Goal: Task Accomplishment & Management: Complete application form

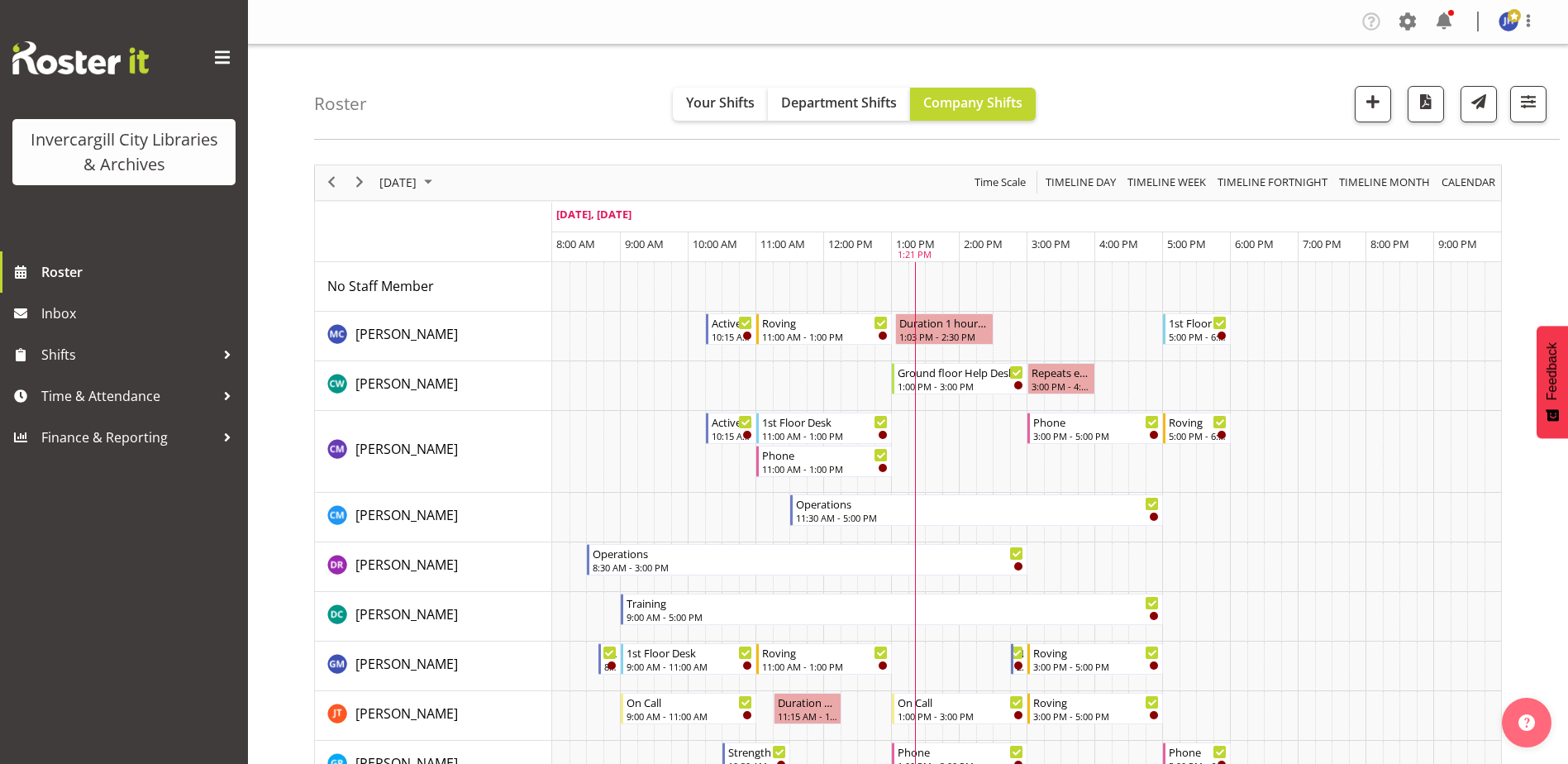
scroll to position [413, 0]
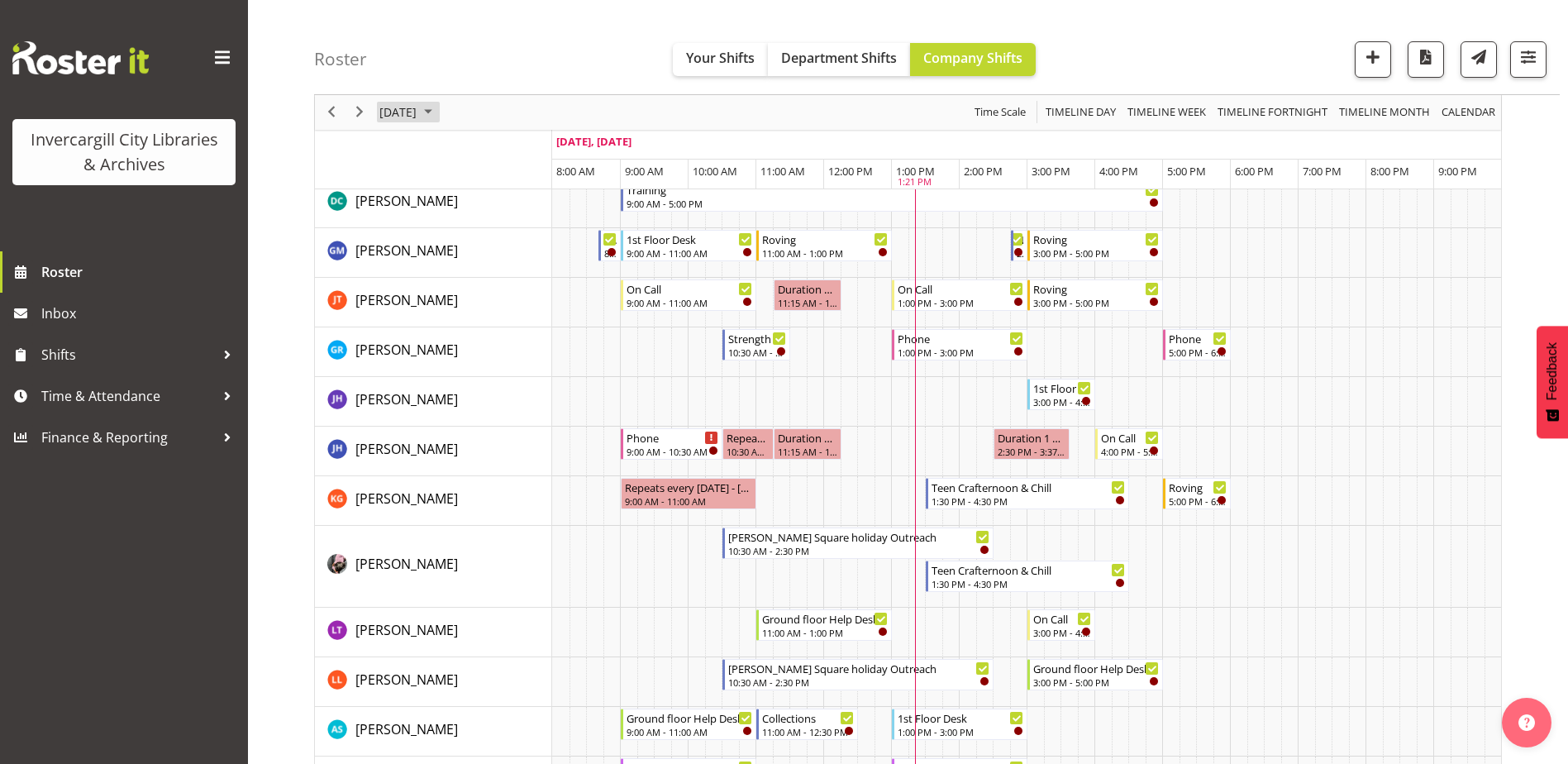
click at [438, 111] on span "September 2025" at bounding box center [428, 112] width 19 height 20
click at [220, 395] on div at bounding box center [228, 397] width 25 height 25
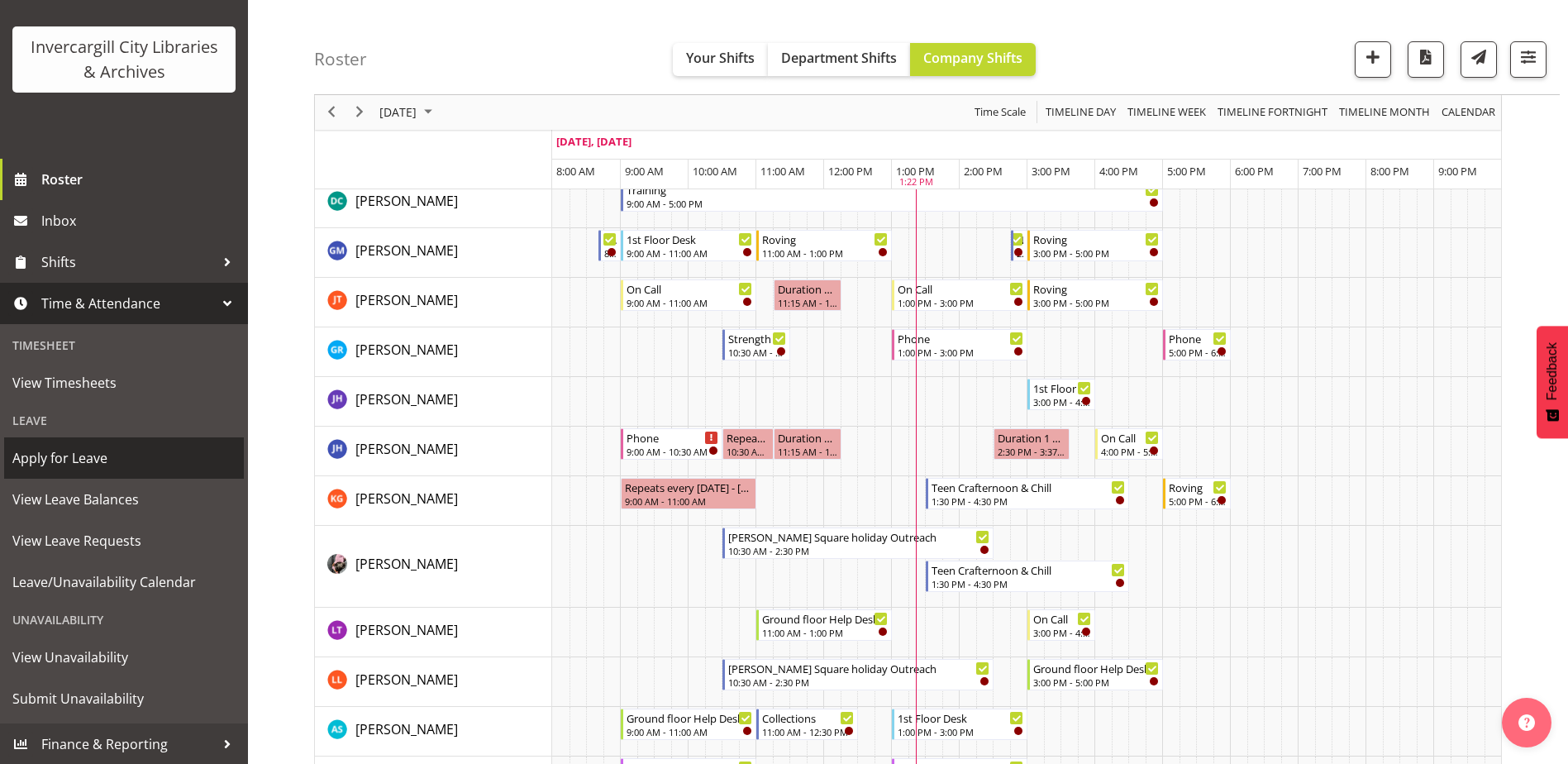
scroll to position [93, 0]
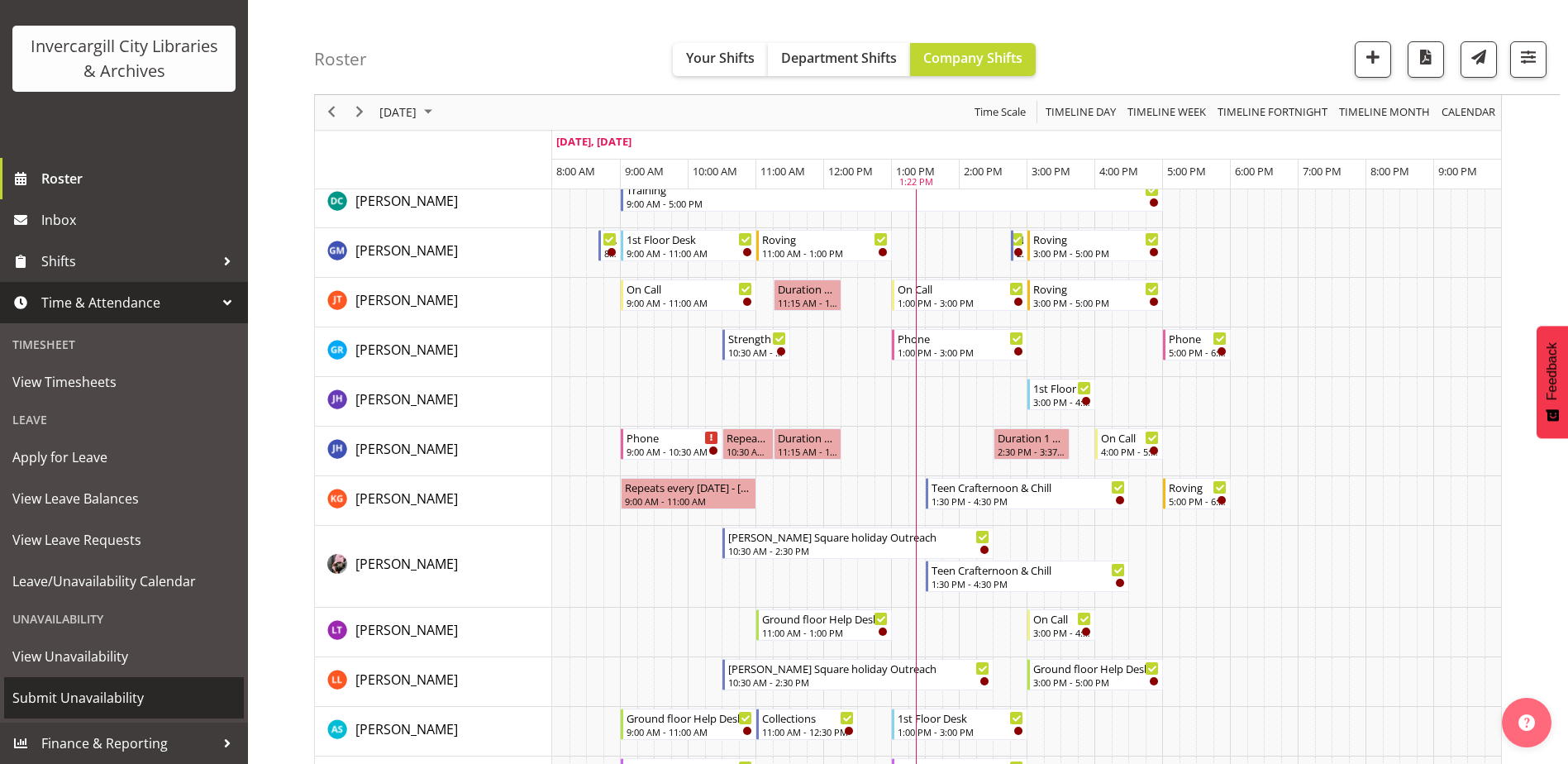
click at [48, 703] on span "Submit Unavailability" at bounding box center [124, 698] width 223 height 25
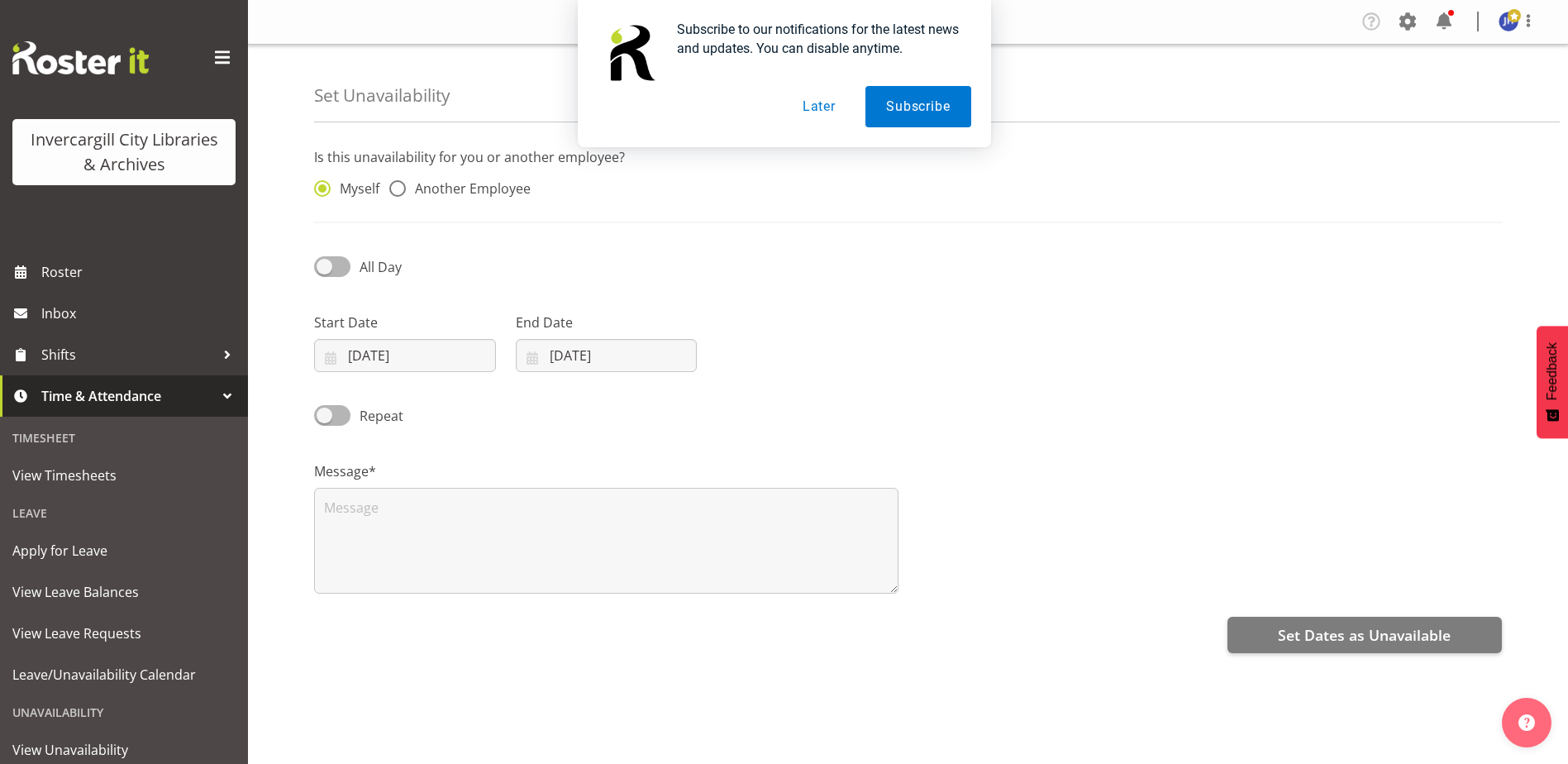
click at [817, 107] on button "Later" at bounding box center [819, 107] width 75 height 42
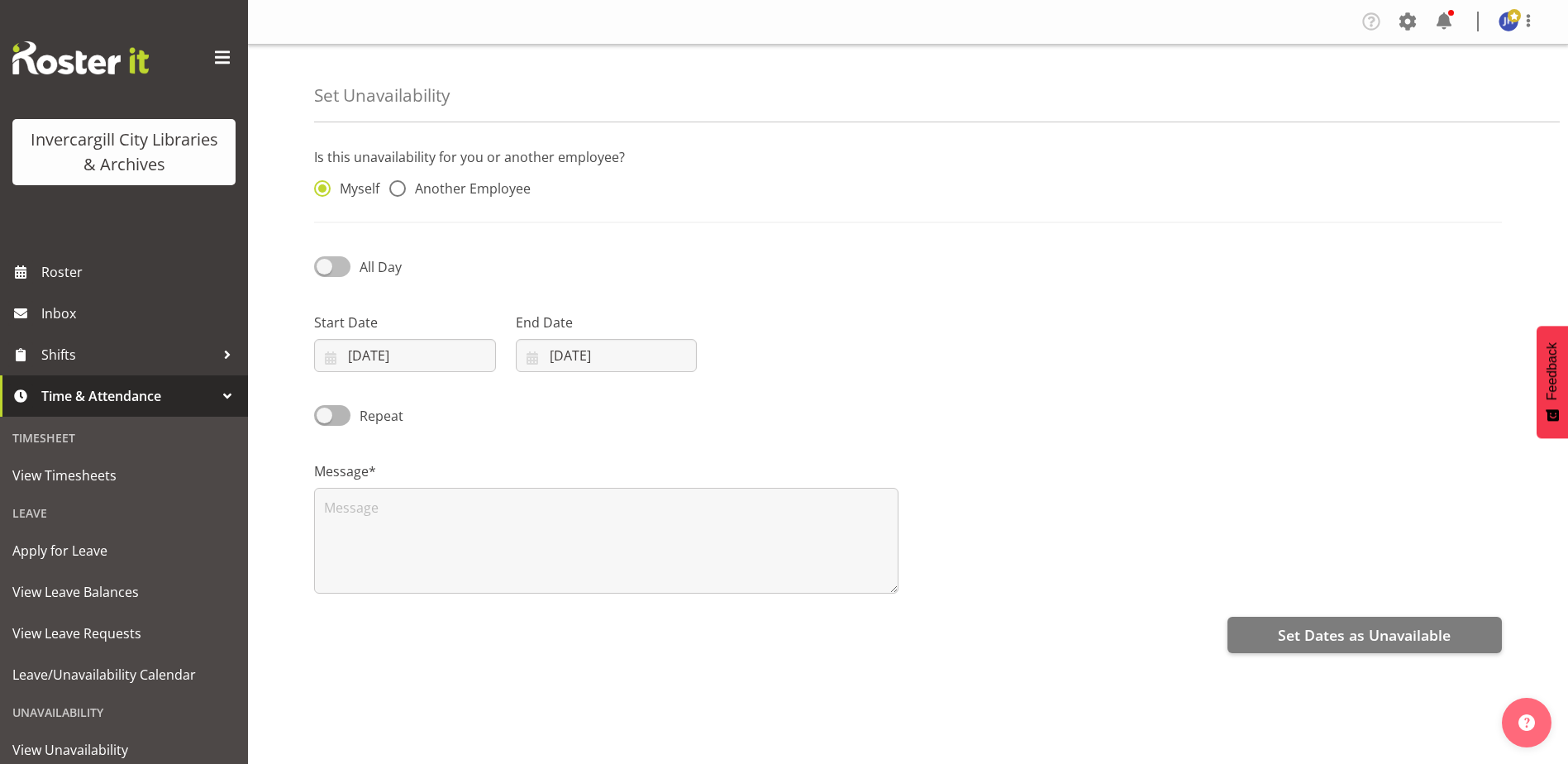
click at [324, 267] on span at bounding box center [332, 266] width 37 height 20
click at [324, 267] on input "All Day" at bounding box center [319, 267] width 11 height 11
checkbox input "true"
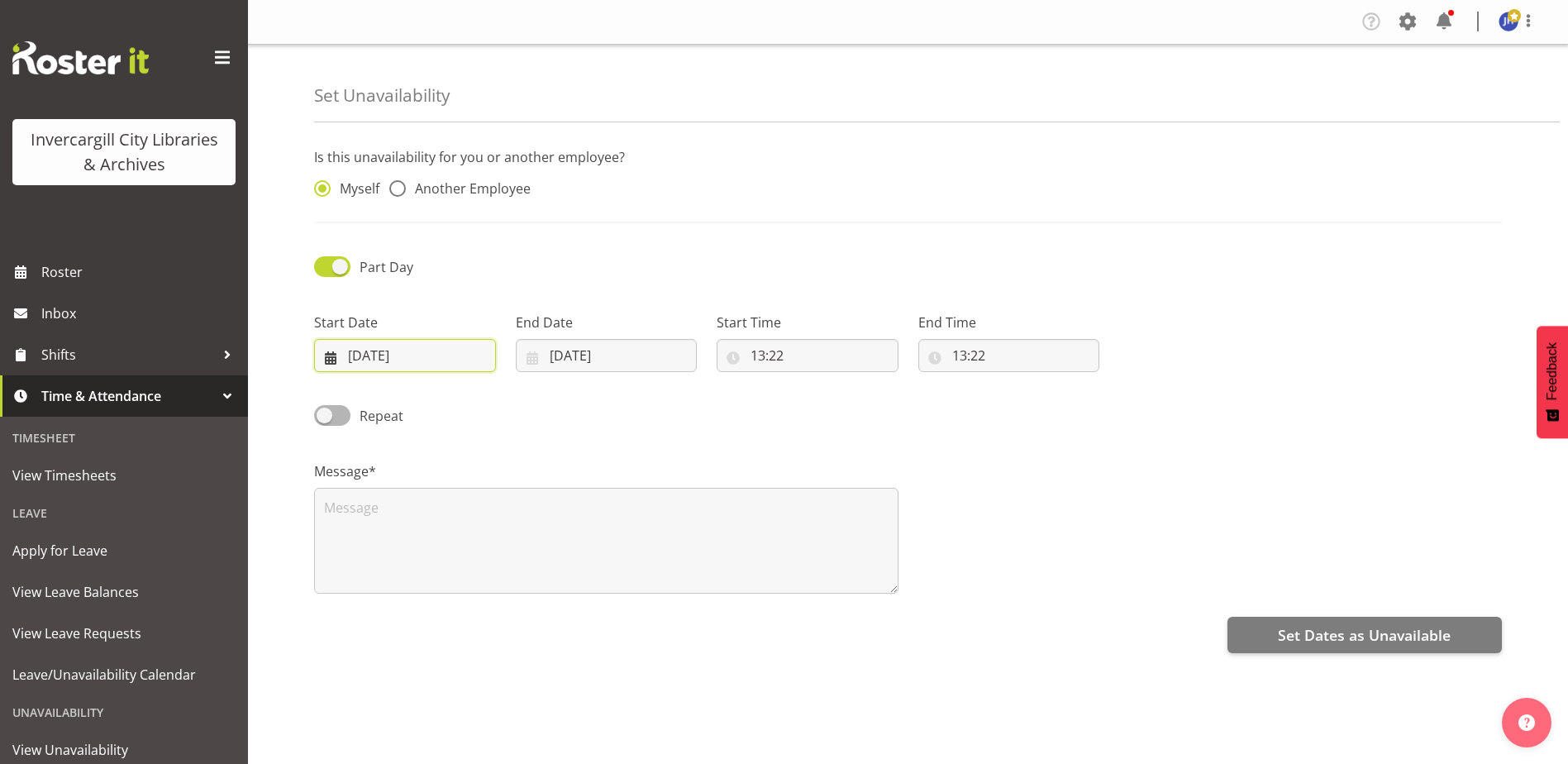
click at [415, 351] on input "[DATE]" at bounding box center [405, 356] width 182 height 33
click at [438, 407] on select "January February March April May June July August September October November De…" at bounding box center [416, 403] width 95 height 33
select select "10"
click at [368, 387] on select "January February March April May June July August September October November De…" at bounding box center [416, 403] width 95 height 33
click at [500, 408] on select "2035 2034 2033 2032 2031 2030 2029 2028 2027 2026 2025 2024 2023 2022 2021 2020…" at bounding box center [493, 403] width 61 height 33
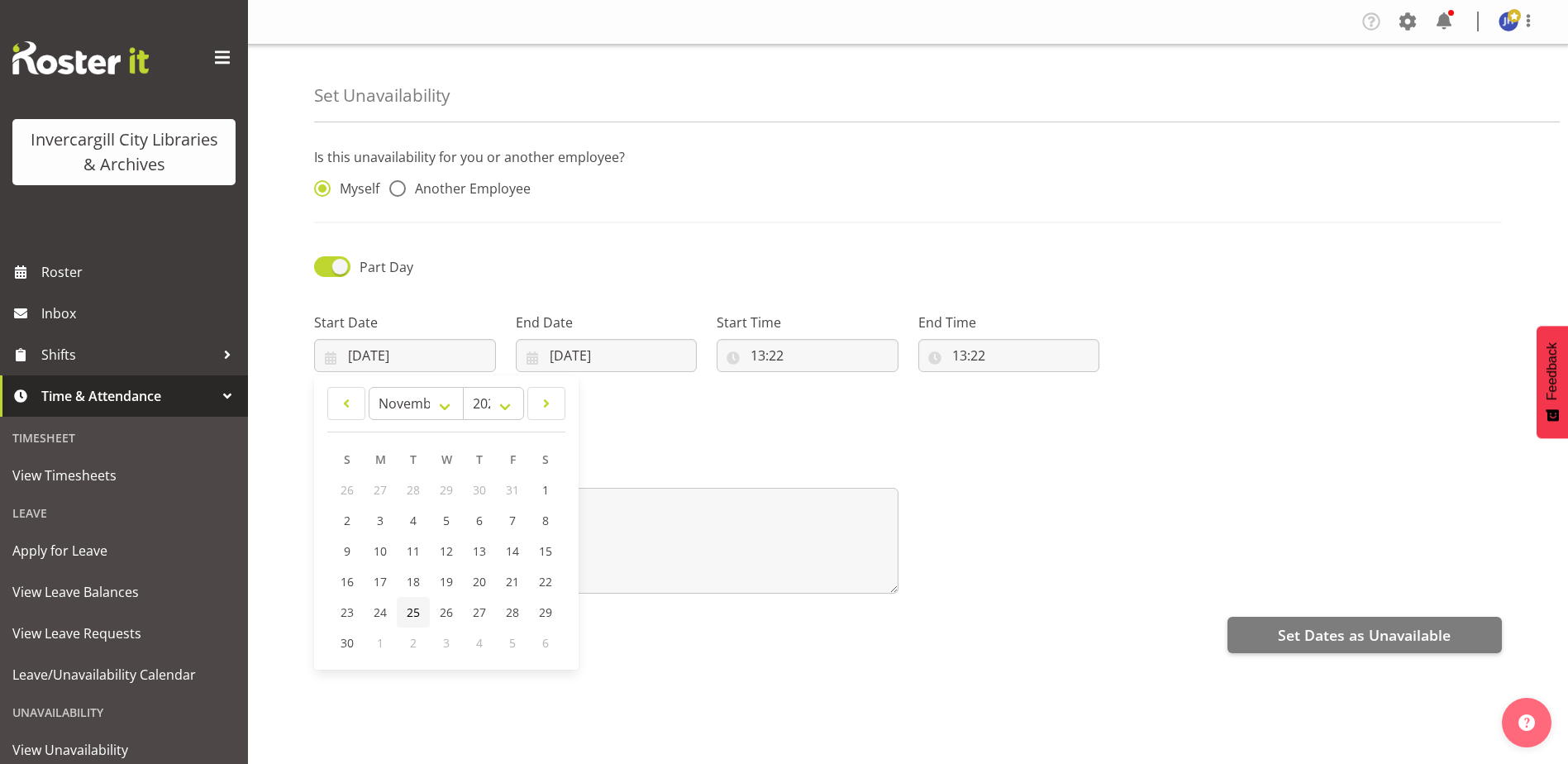
click at [416, 610] on span "25" at bounding box center [414, 613] width 14 height 16
type input "25/11/2025"
click at [793, 357] on input "13:22" at bounding box center [808, 356] width 182 height 33
click at [655, 360] on input "23/09/2025" at bounding box center [607, 356] width 182 height 33
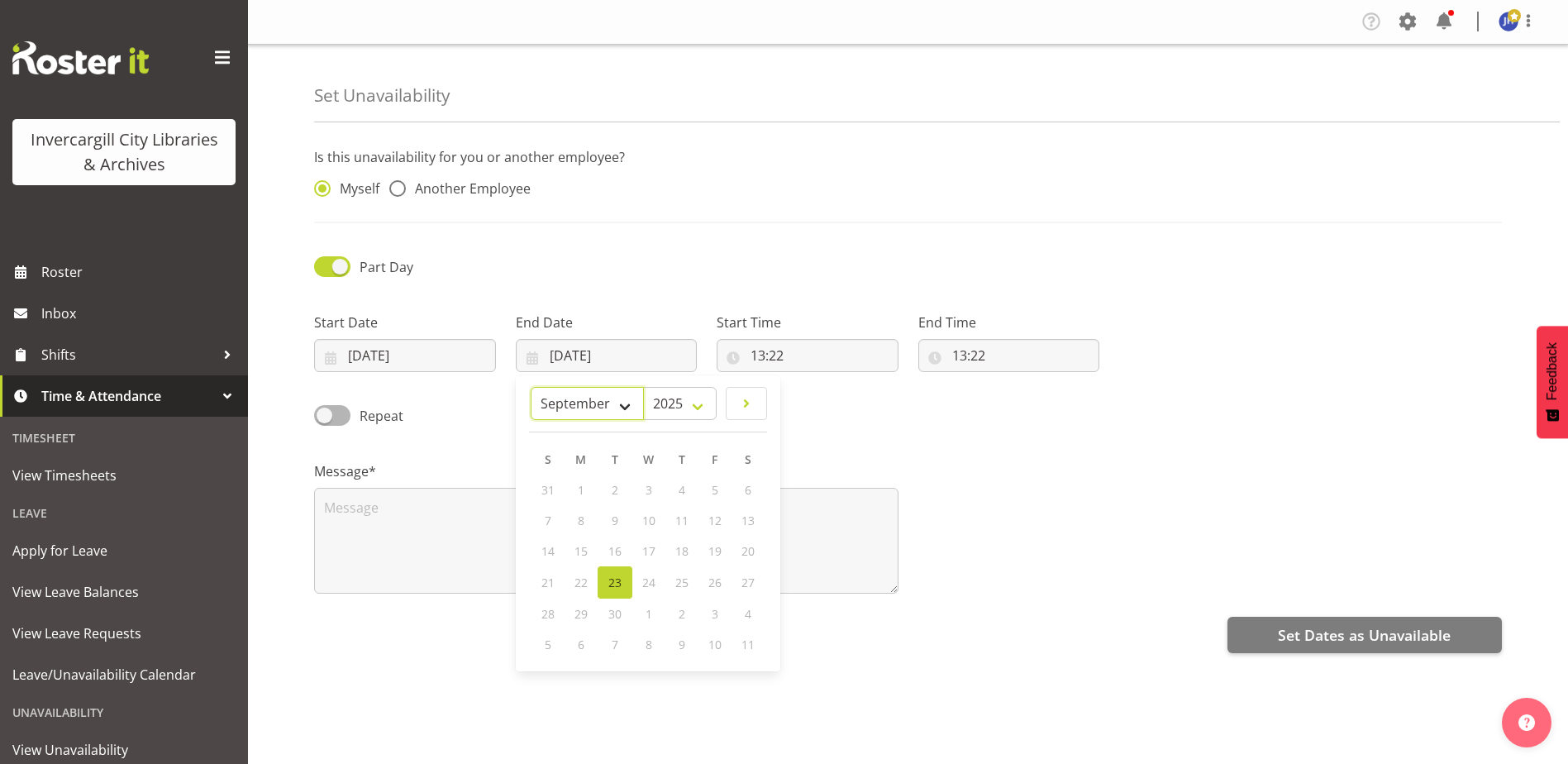
click at [621, 410] on select "January February March April May June July August September October November De…" at bounding box center [587, 403] width 113 height 33
select select "10"
click at [531, 387] on select "January February March April May June July August September October November De…" at bounding box center [587, 403] width 113 height 33
click at [700, 406] on select "2035 2034 2033 2032 2031 2030 2029 2028 2027 2026 2025" at bounding box center [680, 403] width 74 height 33
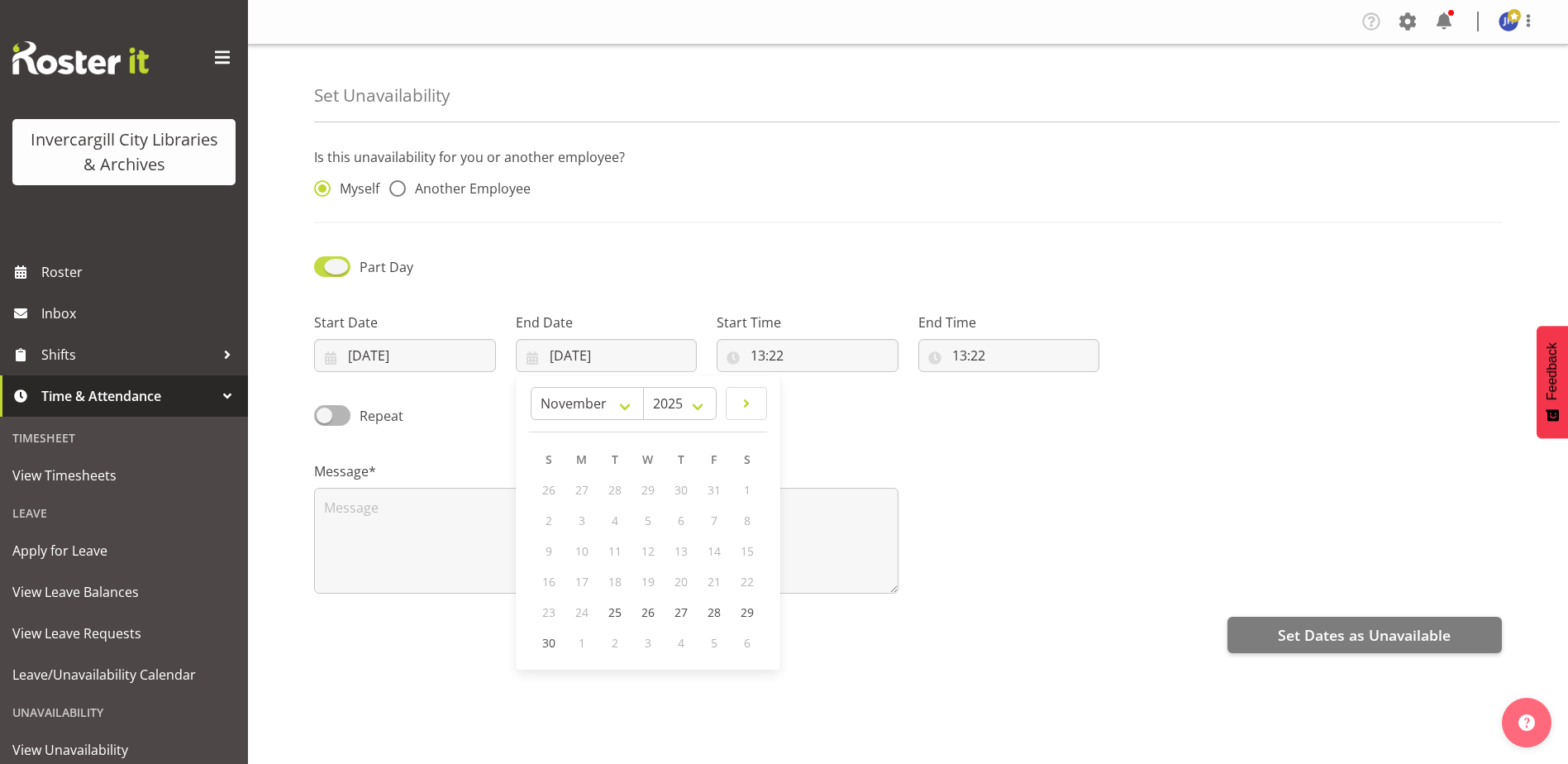
click at [341, 268] on span at bounding box center [332, 266] width 37 height 20
click at [325, 268] on input "Part Day" at bounding box center [319, 267] width 11 height 11
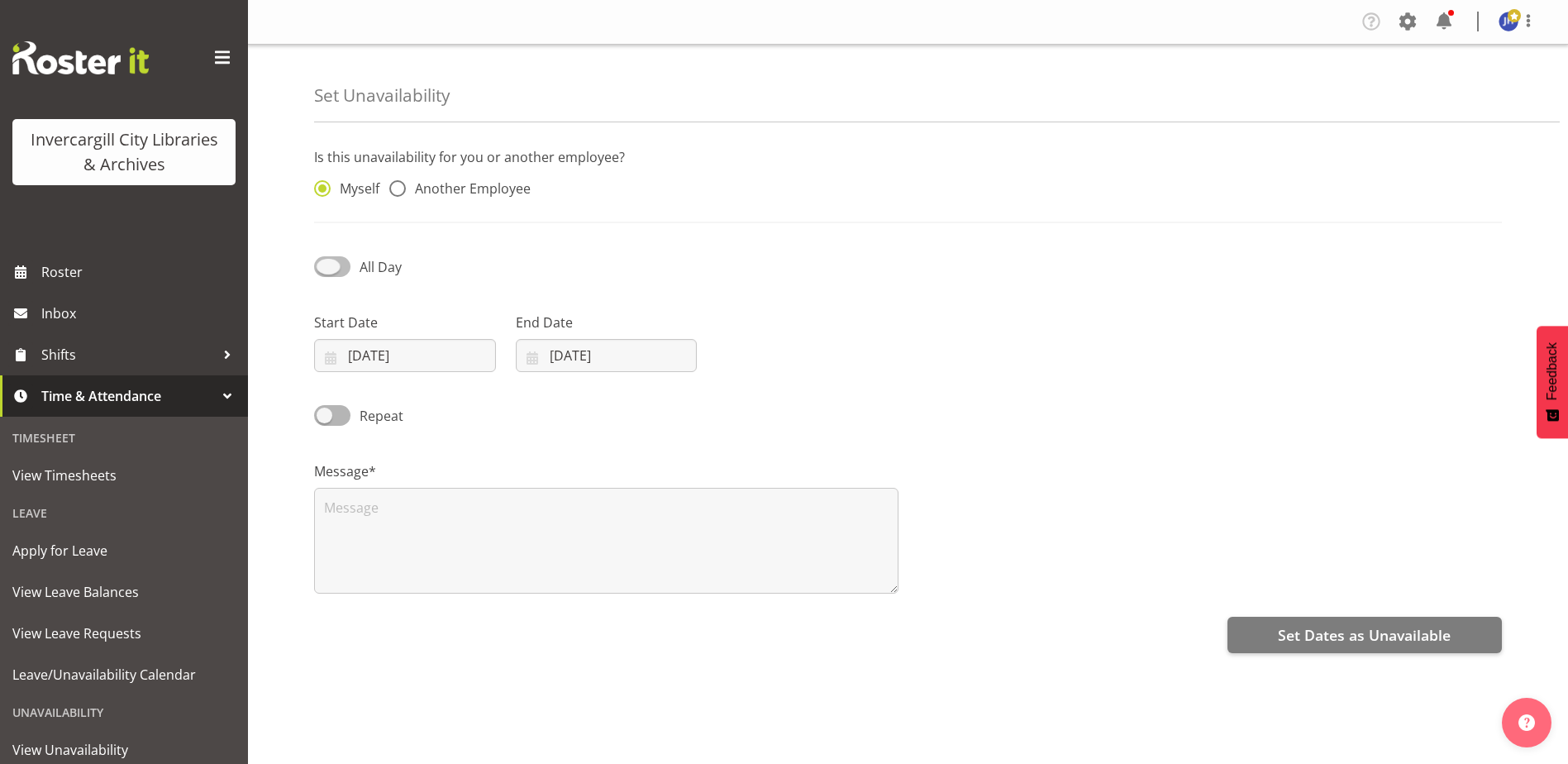
click at [324, 267] on span at bounding box center [332, 266] width 37 height 20
click at [324, 267] on input "All Day" at bounding box center [319, 267] width 11 height 11
checkbox input "true"
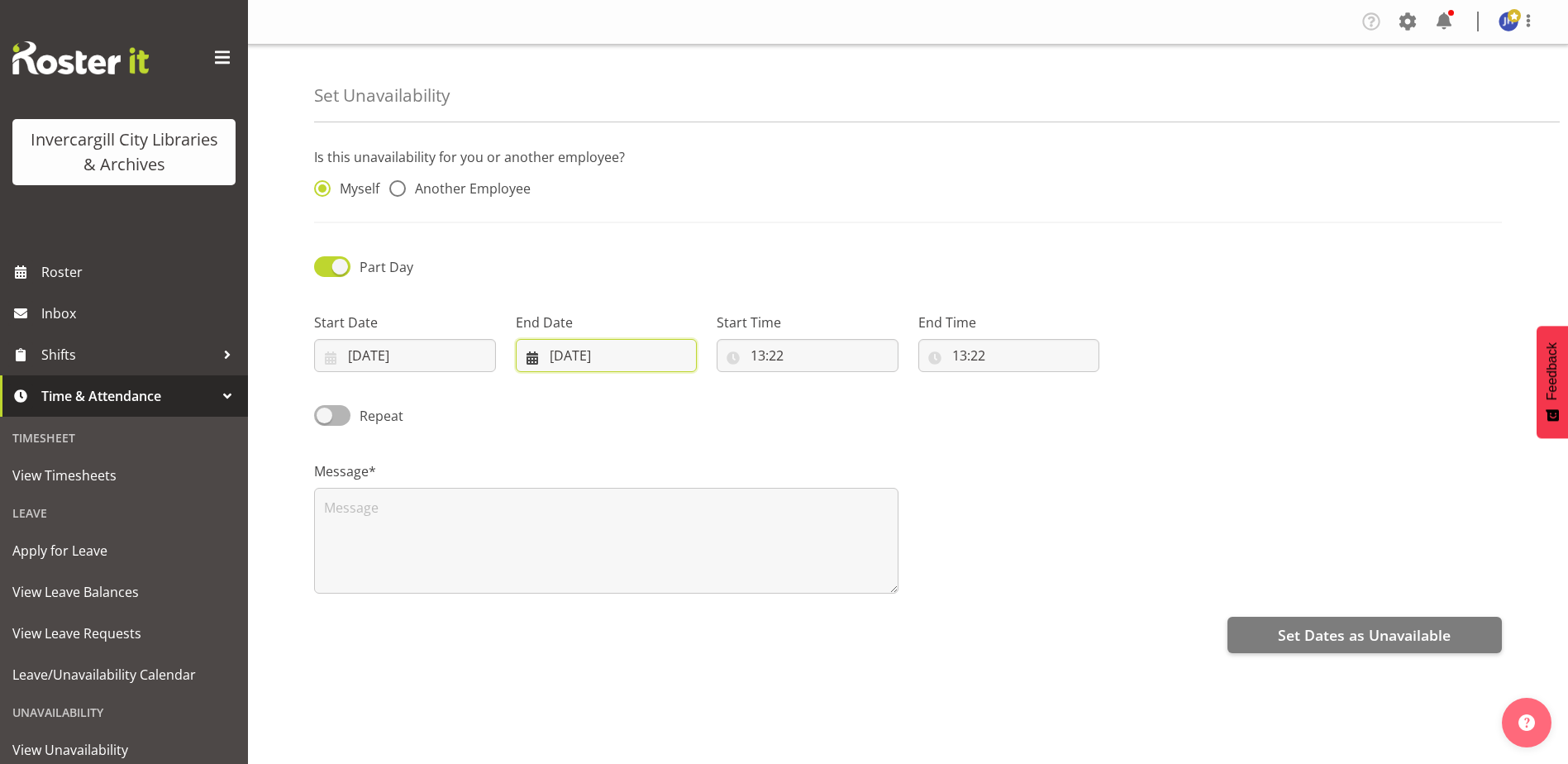
click at [621, 359] on input "23/09/2025" at bounding box center [607, 356] width 182 height 33
click at [617, 613] on span "25" at bounding box center [615, 613] width 14 height 16
type input "25/11/2025"
click at [791, 351] on input "13:22" at bounding box center [808, 356] width 182 height 33
click at [831, 399] on select "00 01 02 03 04 05 06 07 08 09 10 11 12 13 14 15 16 17 18 19 20 21 22 23" at bounding box center [830, 398] width 37 height 33
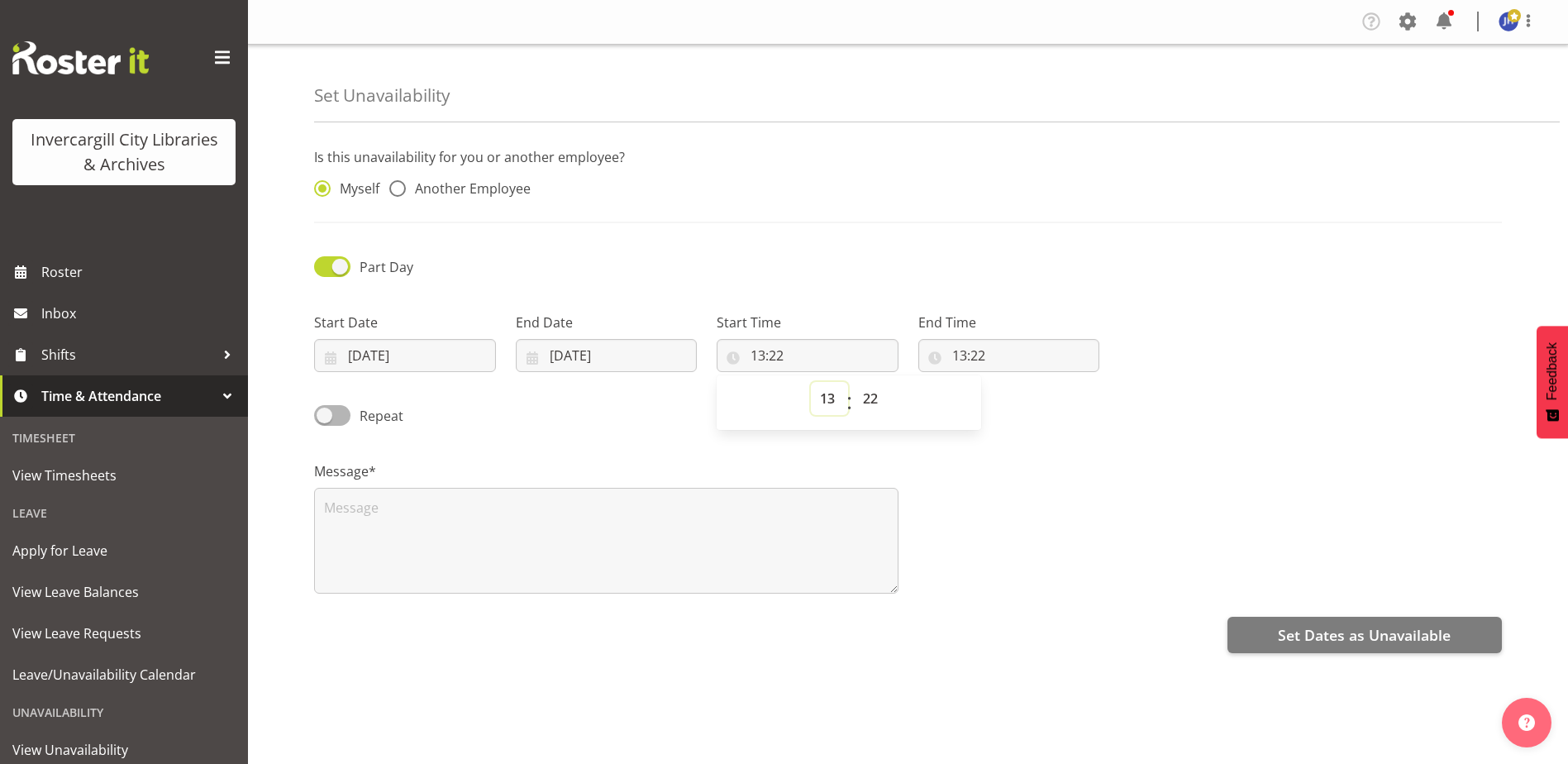
select select "9"
click at [811, 382] on select "00 01 02 03 04 05 06 07 08 09 10 11 12 13 14 15 16 17 18 19 20 21 22 23" at bounding box center [830, 398] width 37 height 33
type input "09:22"
drag, startPoint x: 1004, startPoint y: 353, endPoint x: 964, endPoint y: 353, distance: 40.0
click at [964, 353] on input "13:22" at bounding box center [1010, 356] width 182 height 33
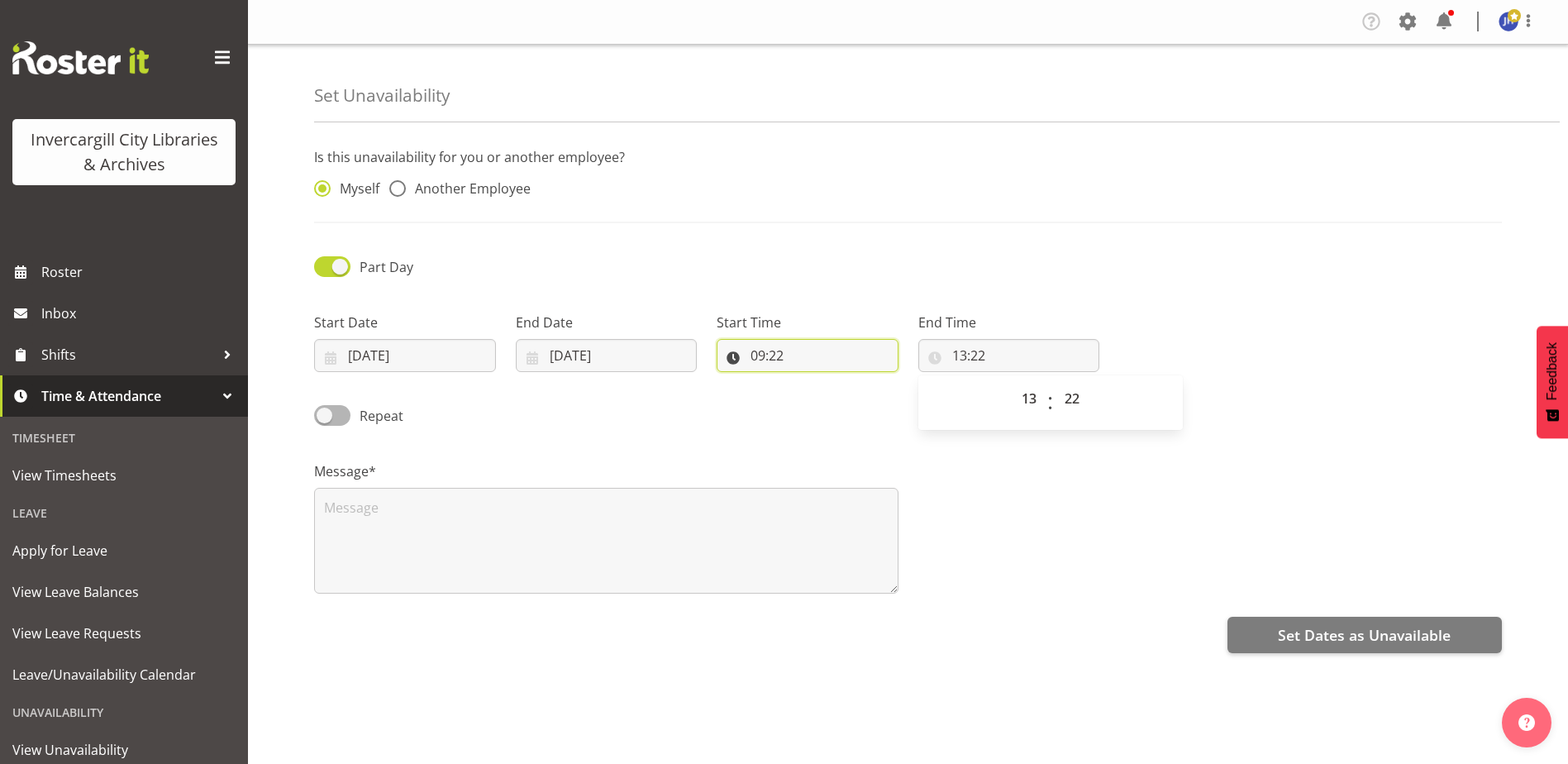
click at [786, 351] on input "09:22" at bounding box center [808, 356] width 182 height 33
click at [880, 398] on select "00 01 02 03 04 05 06 07 08 09 10 11 12 13 14 15 16 17 18 19 20 21 22 23 24 25 2…" at bounding box center [872, 398] width 37 height 33
select select "0"
click at [854, 382] on select "00 01 02 03 04 05 06 07 08 09 10 11 12 13 14 15 16 17 18 19 20 21 22 23 24 25 2…" at bounding box center [872, 398] width 37 height 33
type input "09:00"
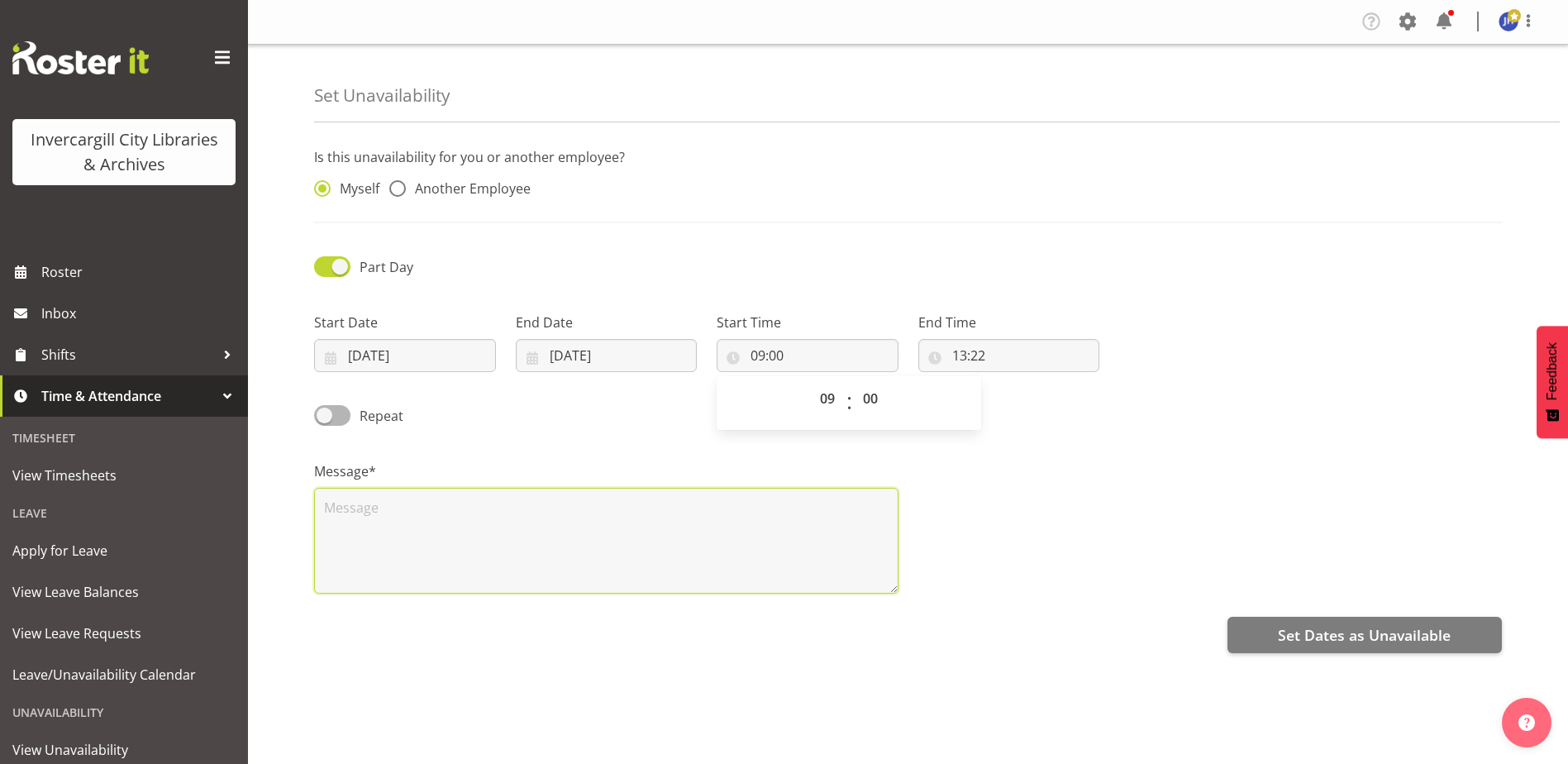
click at [402, 514] on textarea at bounding box center [606, 540] width 584 height 106
click at [417, 523] on textarea at bounding box center [606, 540] width 584 height 106
type textarea "Training Course"
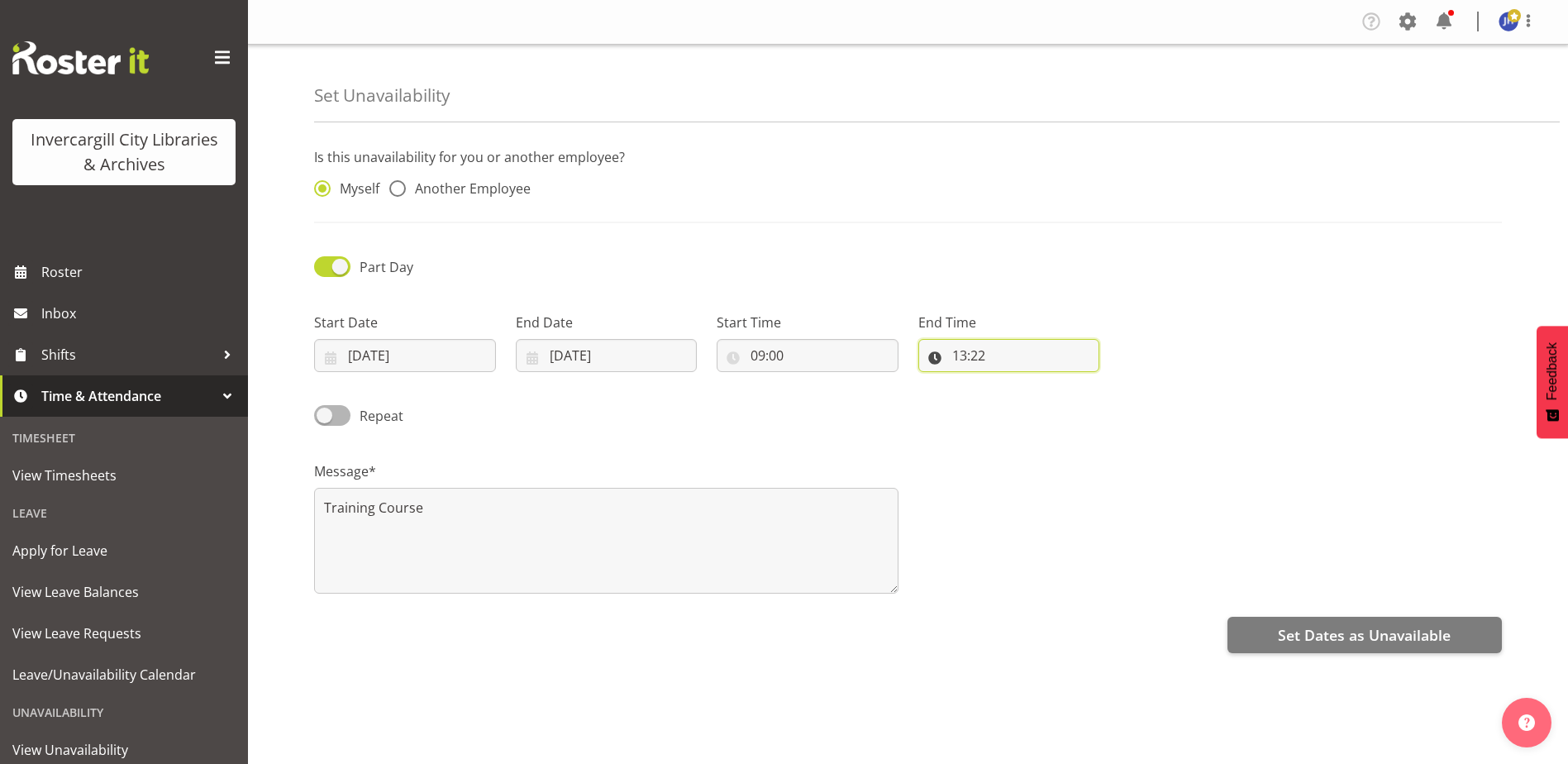
click at [992, 355] on input "13:22" at bounding box center [1010, 356] width 182 height 33
click at [1036, 399] on select "00 01 02 03 04 05 06 07 08 09 10 11 12 13 14 15 16 17 18 19 20 21 22 23" at bounding box center [1031, 398] width 37 height 33
select select "16"
click at [1013, 382] on select "00 01 02 03 04 05 06 07 08 09 10 11 12 13 14 15 16 17 18 19 20 21 22 23" at bounding box center [1031, 398] width 37 height 33
type input "16:22"
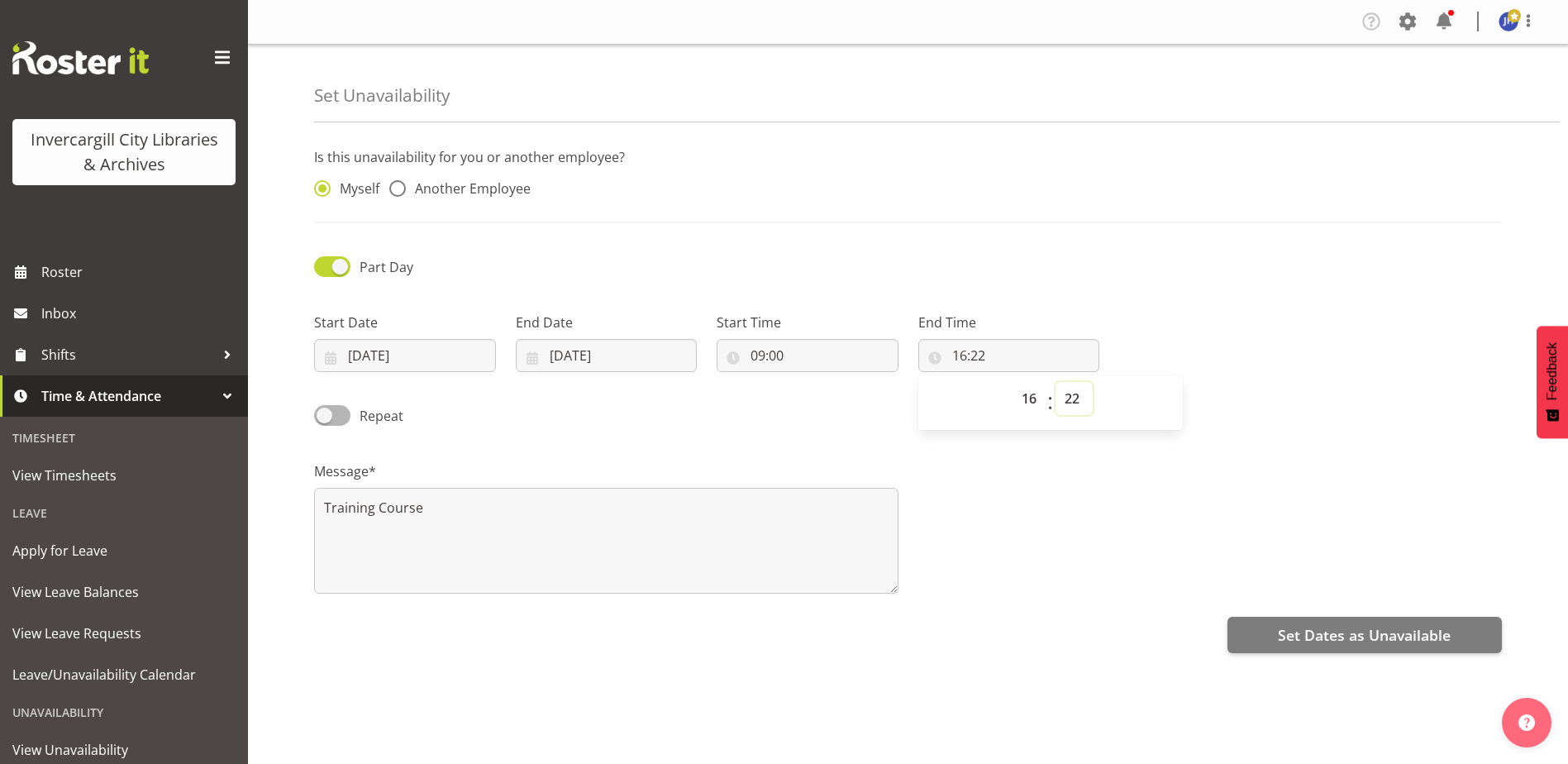
click at [1070, 396] on select "00 01 02 03 04 05 06 07 08 09 10 11 12 13 14 15 16 17 18 19 20 21 22 23 24 25 2…" at bounding box center [1074, 398] width 37 height 33
select select "30"
click at [1055, 382] on select "00 01 02 03 04 05 06 07 08 09 10 11 12 13 14 15 16 17 18 19 20 21 22 23 24 25 2…" at bounding box center [1074, 398] width 37 height 33
type input "16:30"
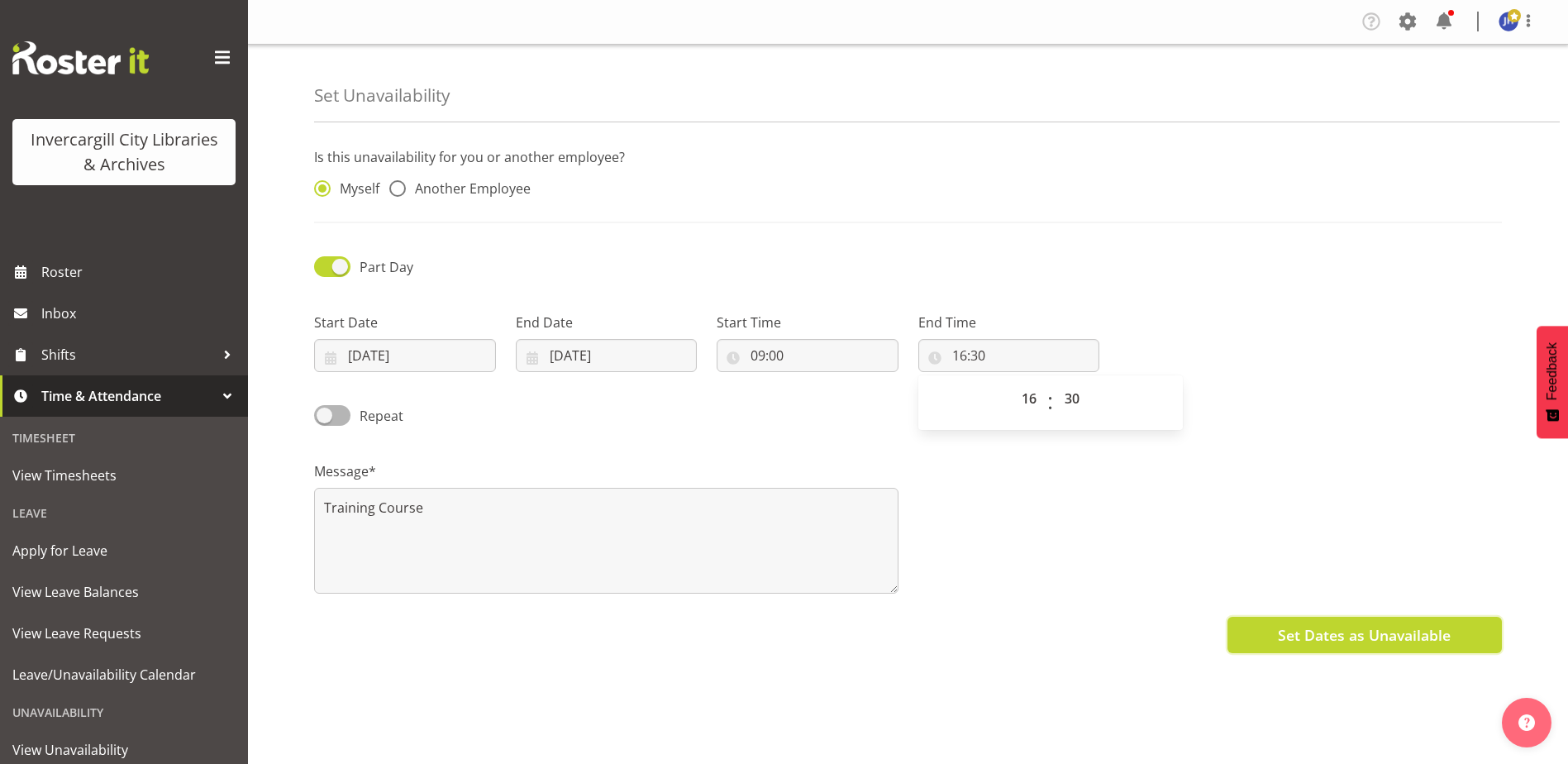
click at [1353, 643] on span "Set Dates as Unavailable" at bounding box center [1364, 635] width 172 height 21
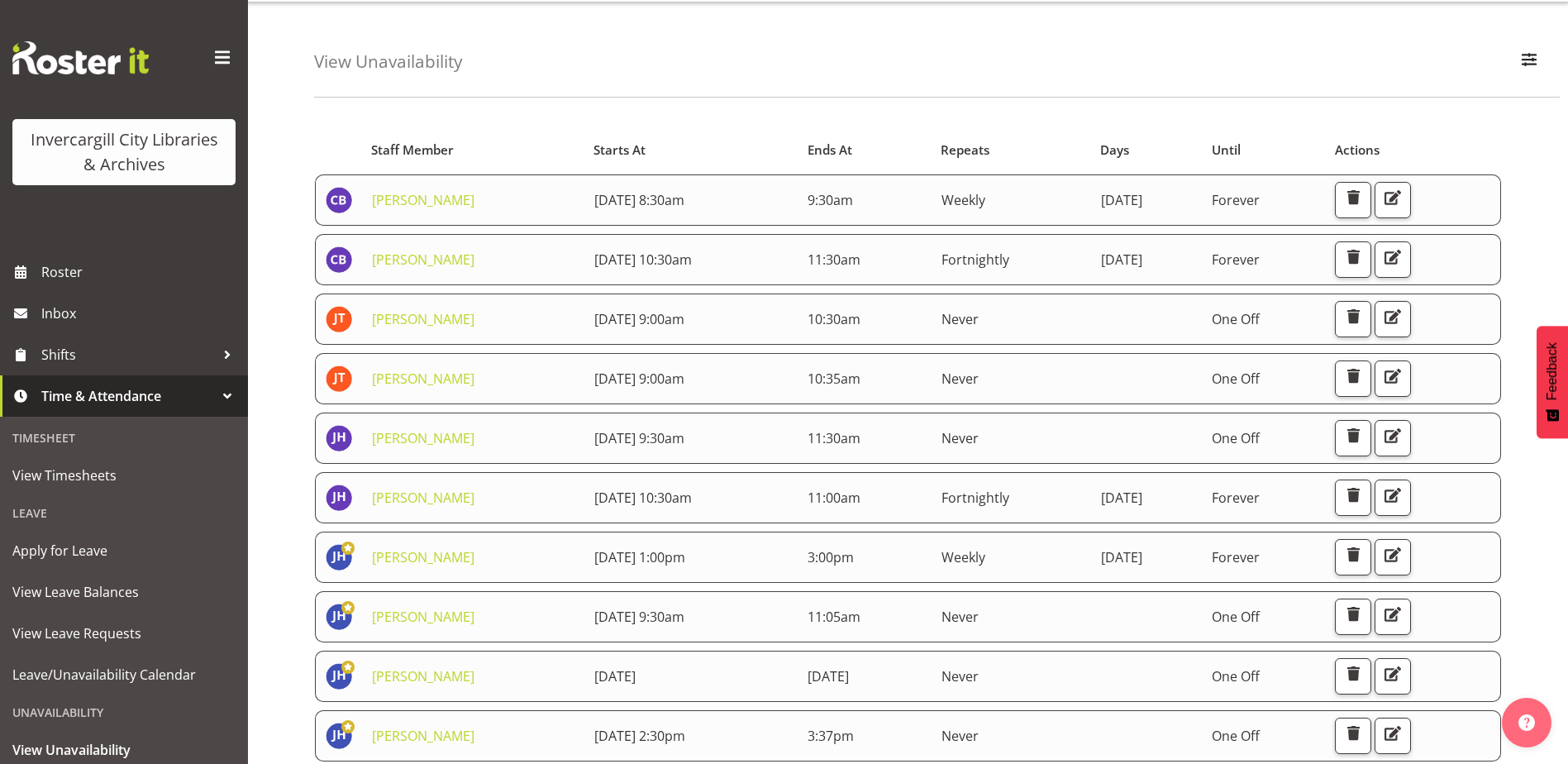
scroll to position [82, 0]
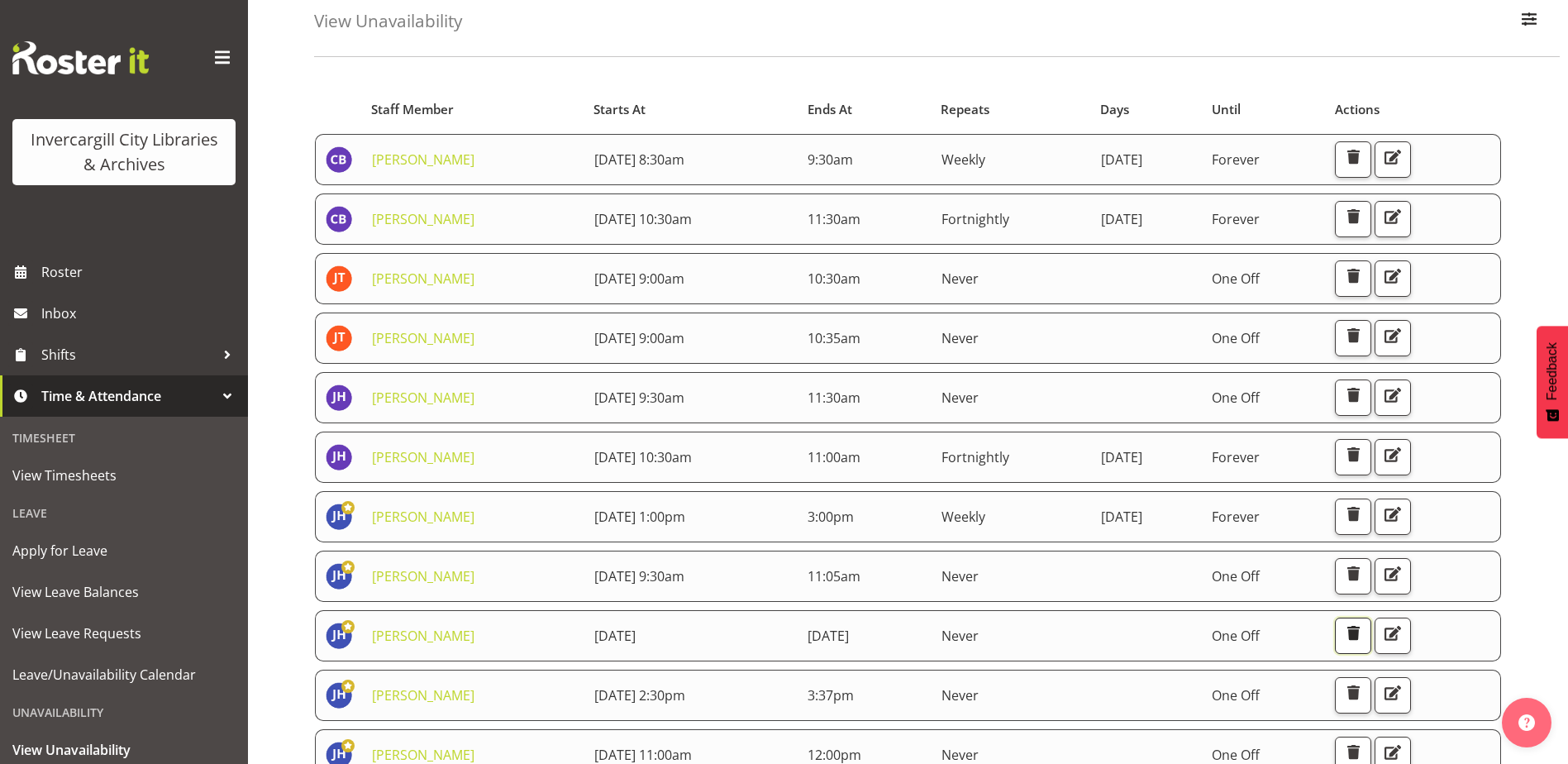
click at [1364, 634] on span "button" at bounding box center [1353, 633] width 21 height 21
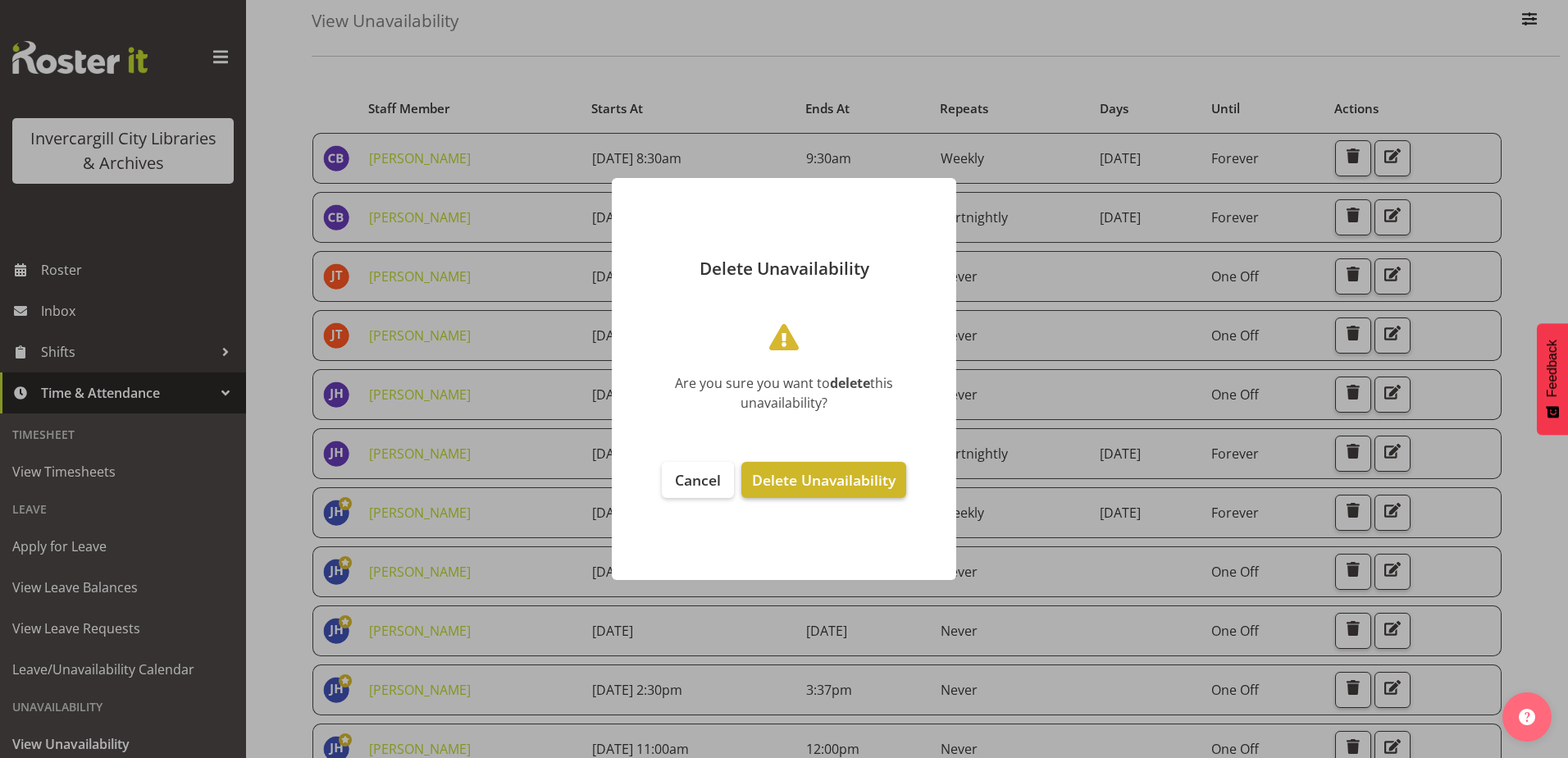
click at [843, 481] on span "Delete Unavailability" at bounding box center [823, 480] width 143 height 19
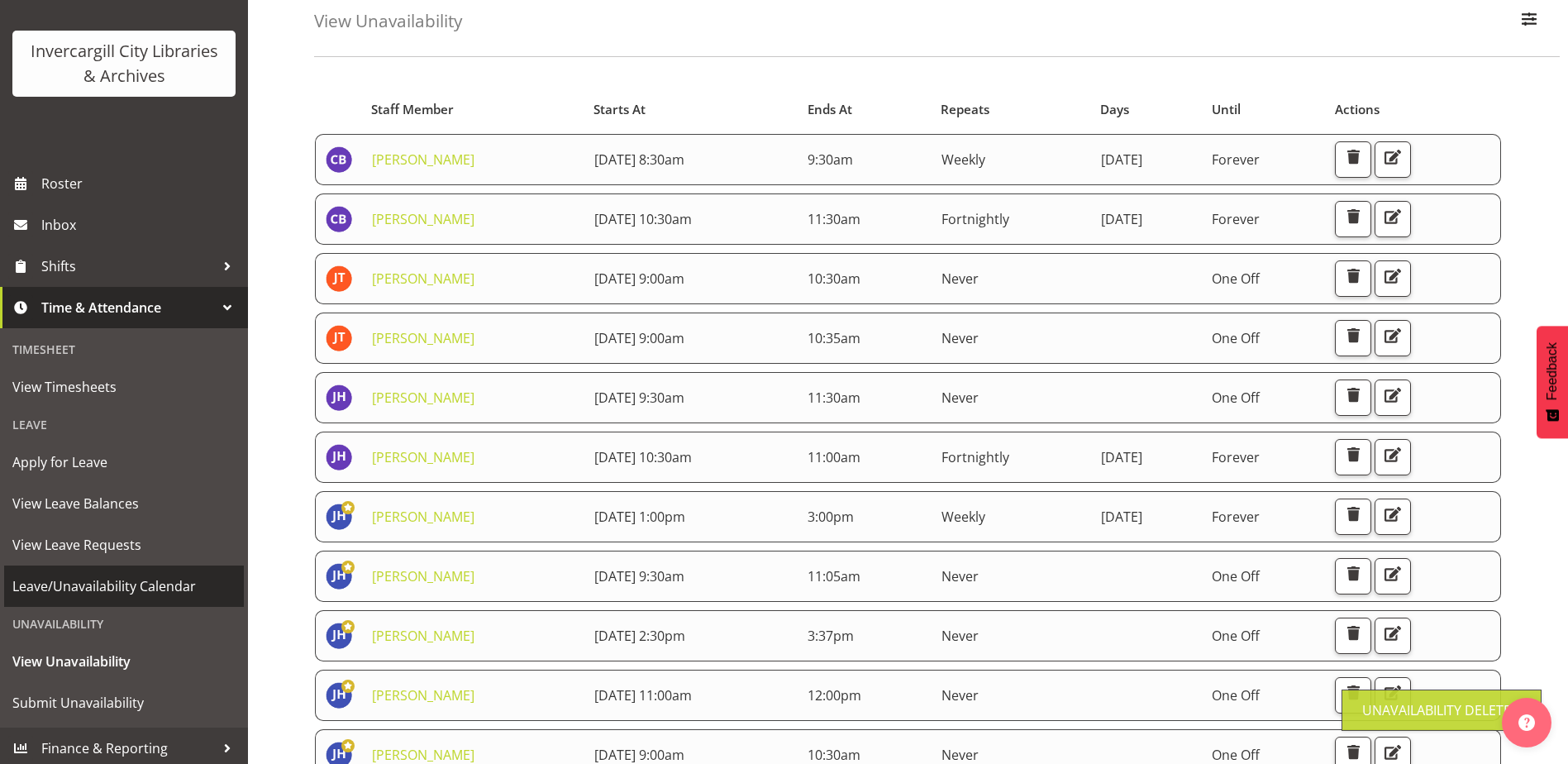
scroll to position [93, 0]
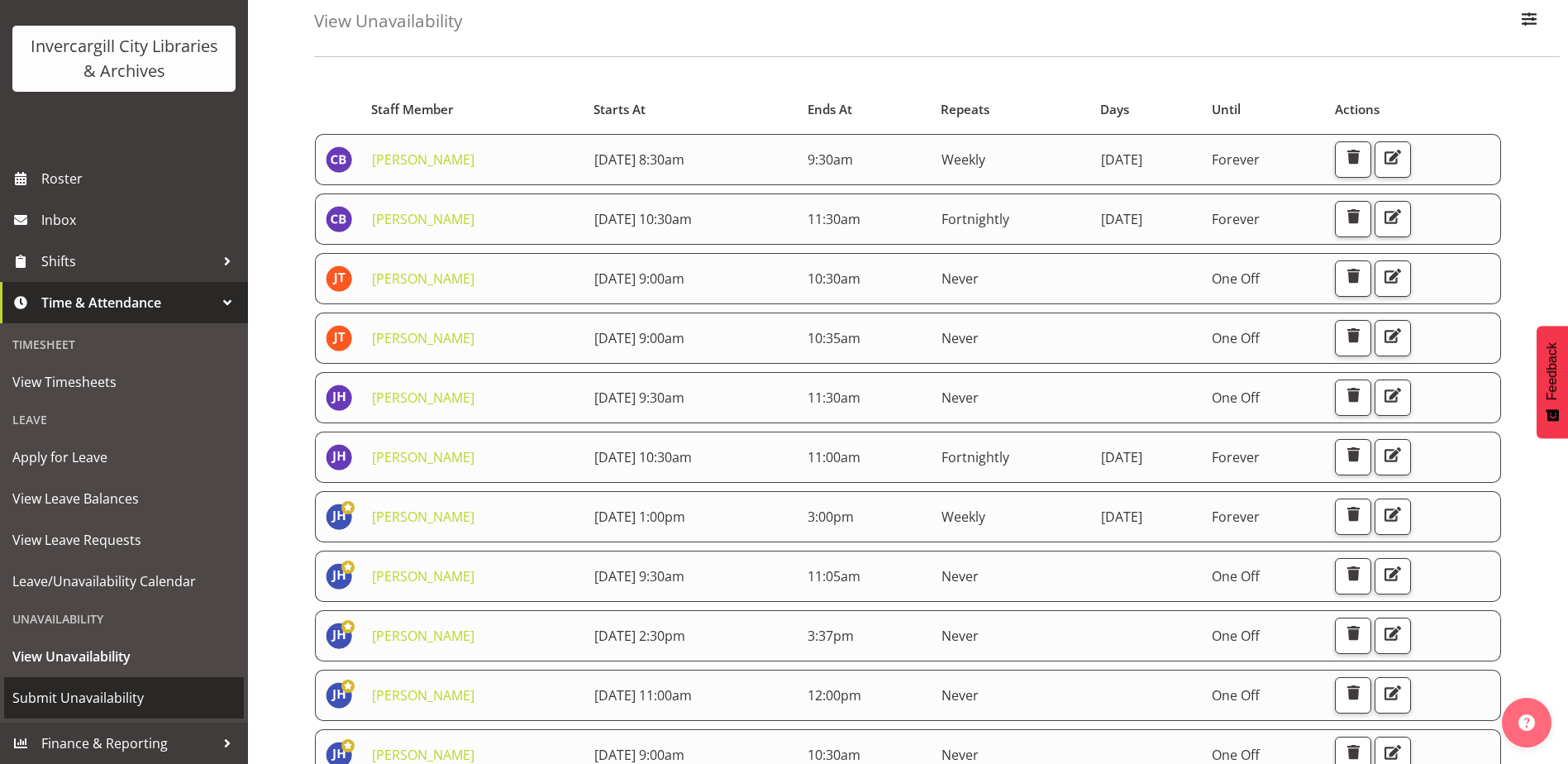
click at [87, 695] on span "Submit Unavailability" at bounding box center [124, 698] width 223 height 25
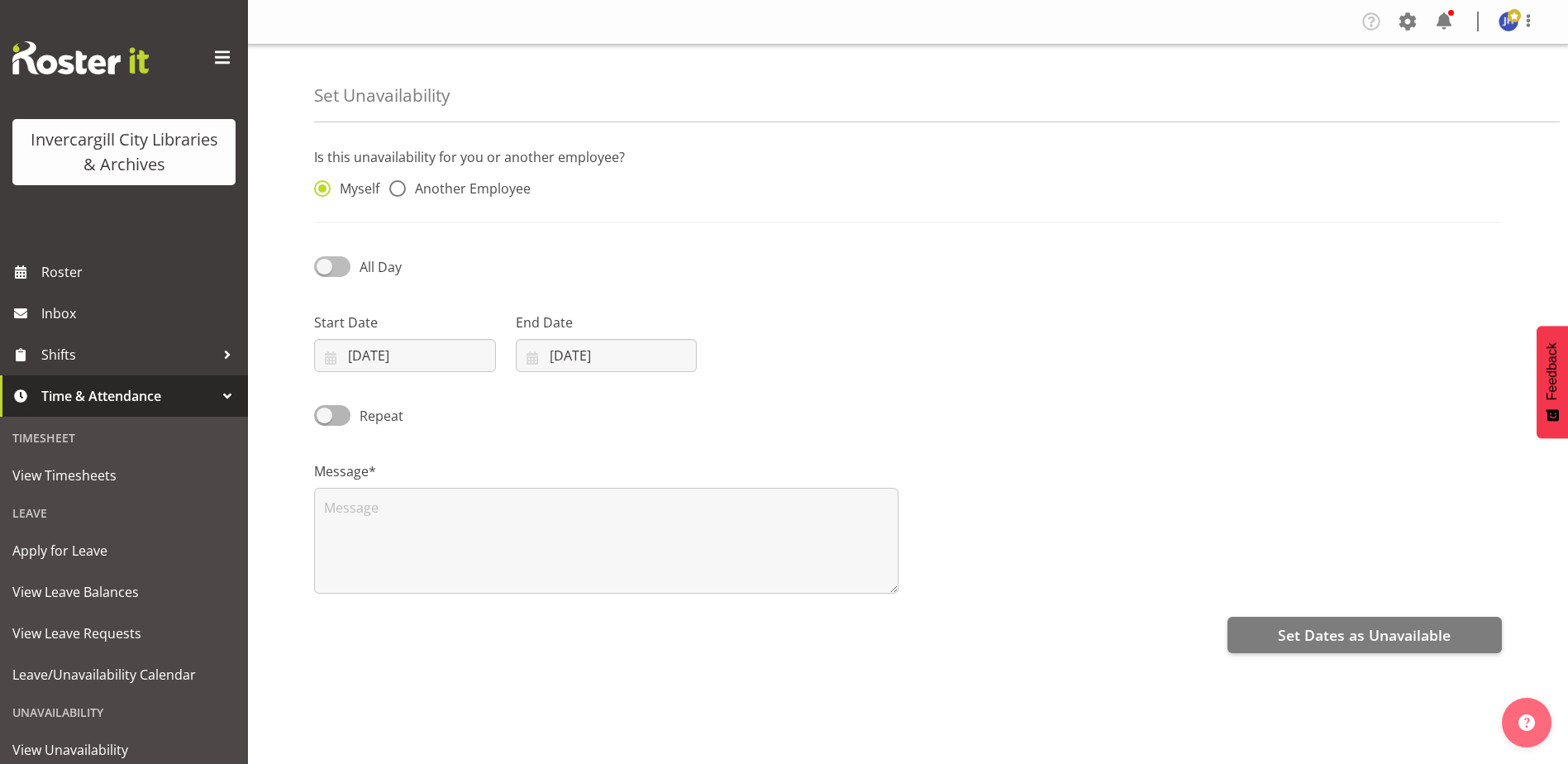
click at [329, 268] on span at bounding box center [332, 266] width 37 height 20
click at [325, 268] on input "All Day" at bounding box center [319, 267] width 11 height 11
checkbox input "true"
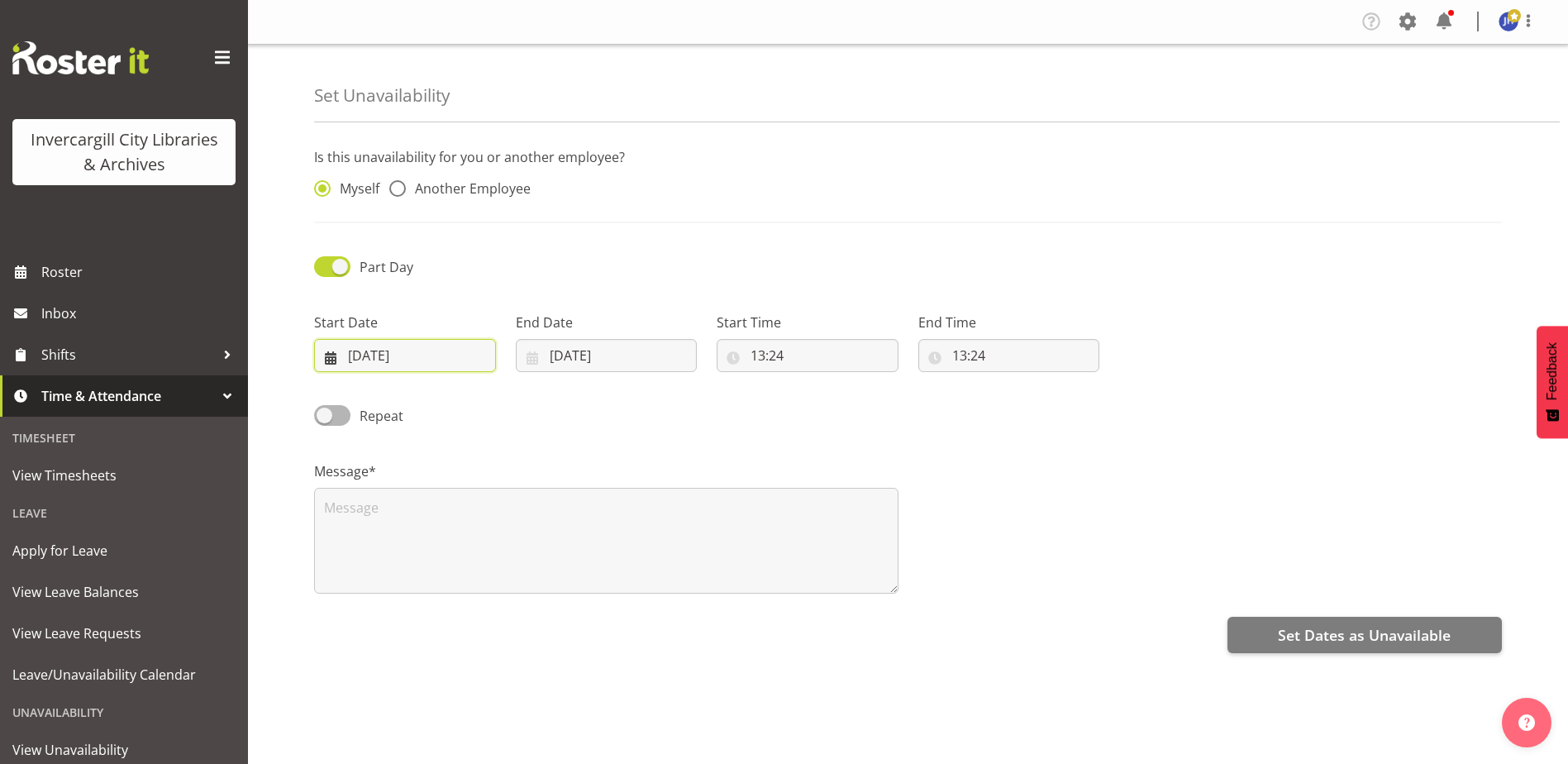
click at [436, 352] on input "23/09/2025" at bounding box center [405, 356] width 182 height 33
click at [439, 408] on select "January February March April May June July August September October November De…" at bounding box center [416, 403] width 95 height 33
select select "10"
click at [368, 387] on select "January February March April May June July August September October November De…" at bounding box center [416, 403] width 95 height 33
click at [441, 610] on span "26" at bounding box center [447, 613] width 14 height 16
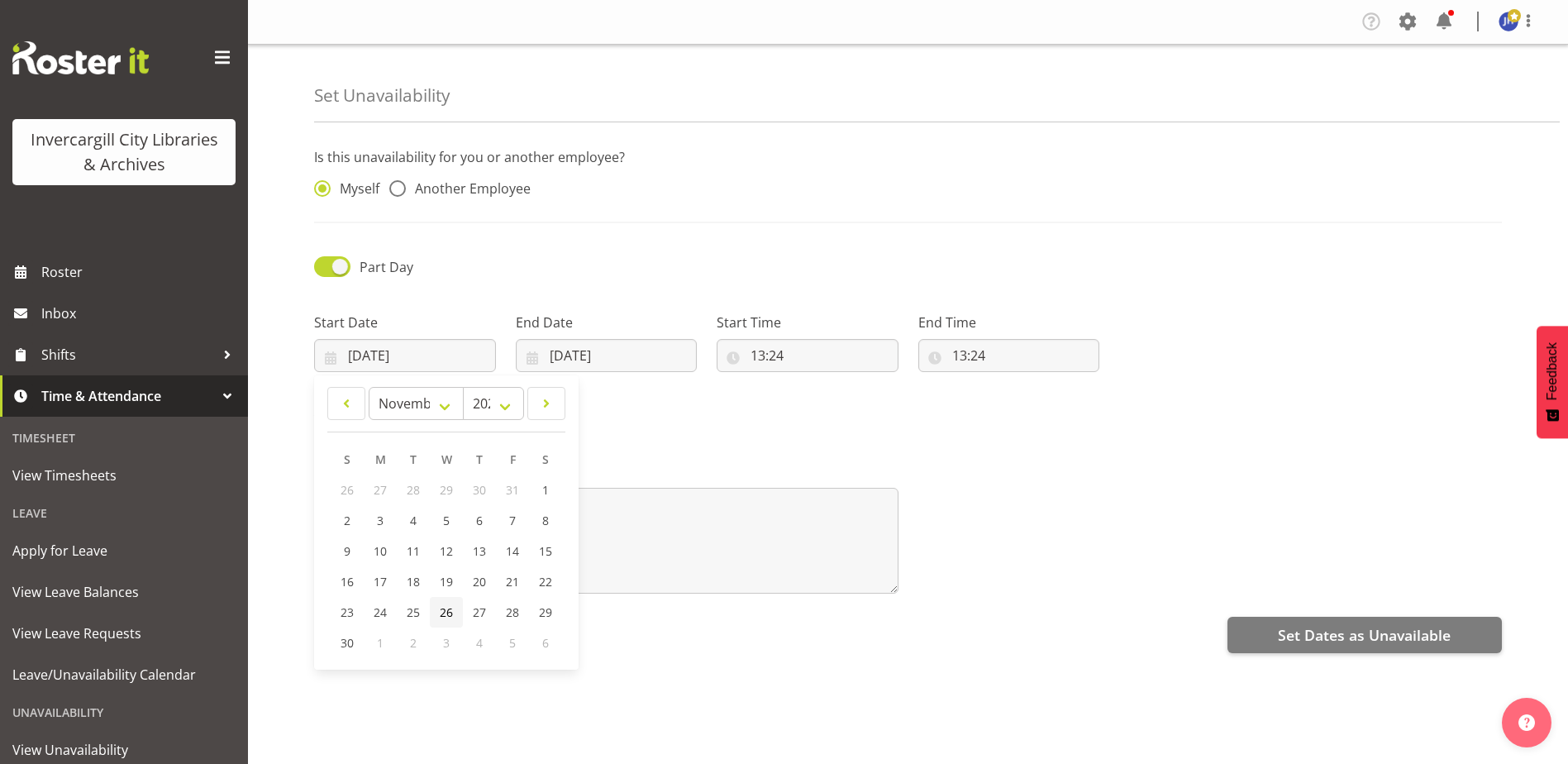
type input "26/11/2025"
click at [638, 354] on input "23/09/2025" at bounding box center [607, 356] width 182 height 33
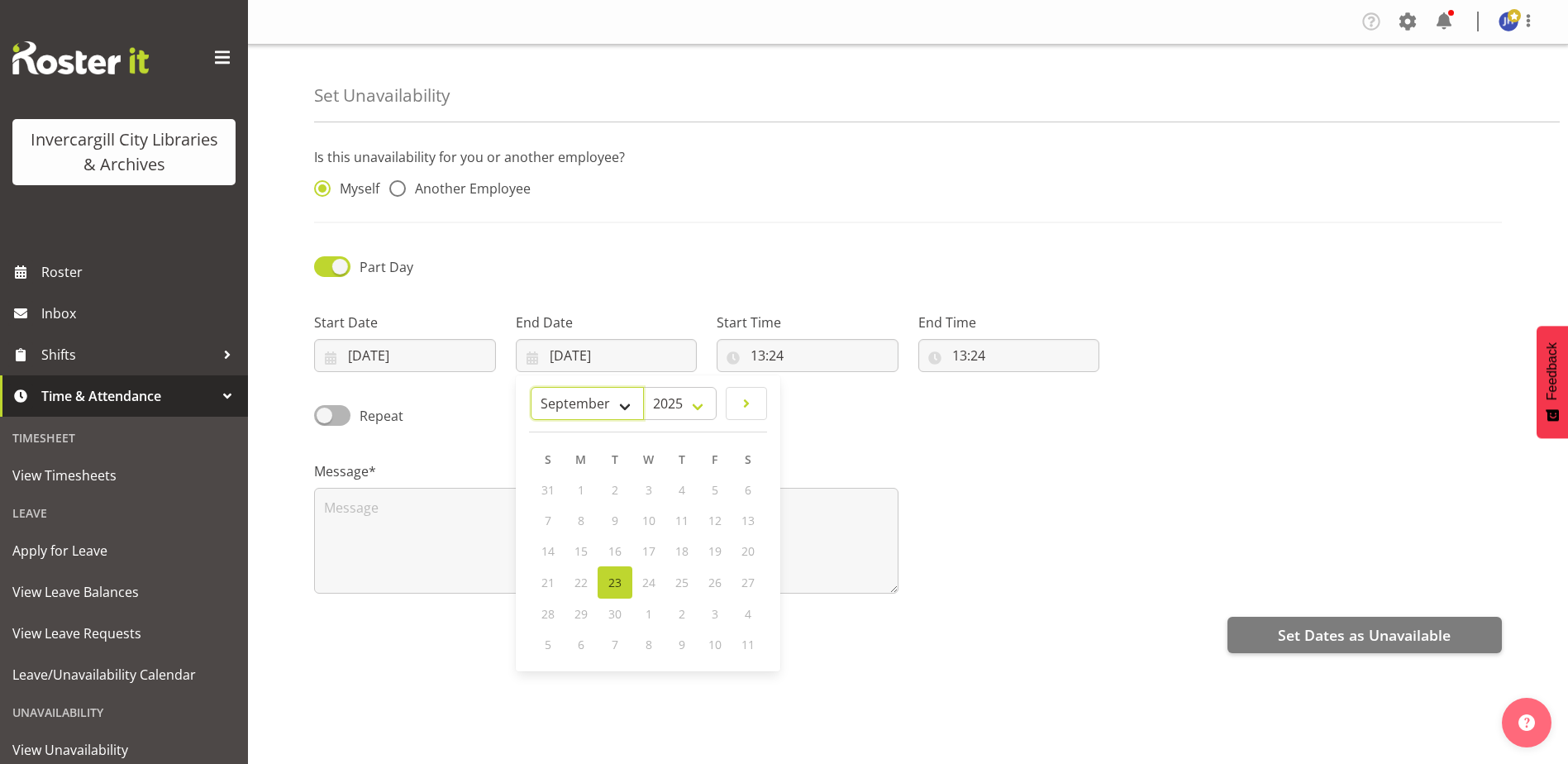
click at [619, 412] on select "January February March April May June July August September October November De…" at bounding box center [587, 403] width 113 height 33
select select "10"
click at [531, 387] on select "January February March April May June July August September October November De…" at bounding box center [587, 403] width 113 height 33
click at [651, 615] on span "26" at bounding box center [648, 613] width 14 height 16
type input "26/11/2025"
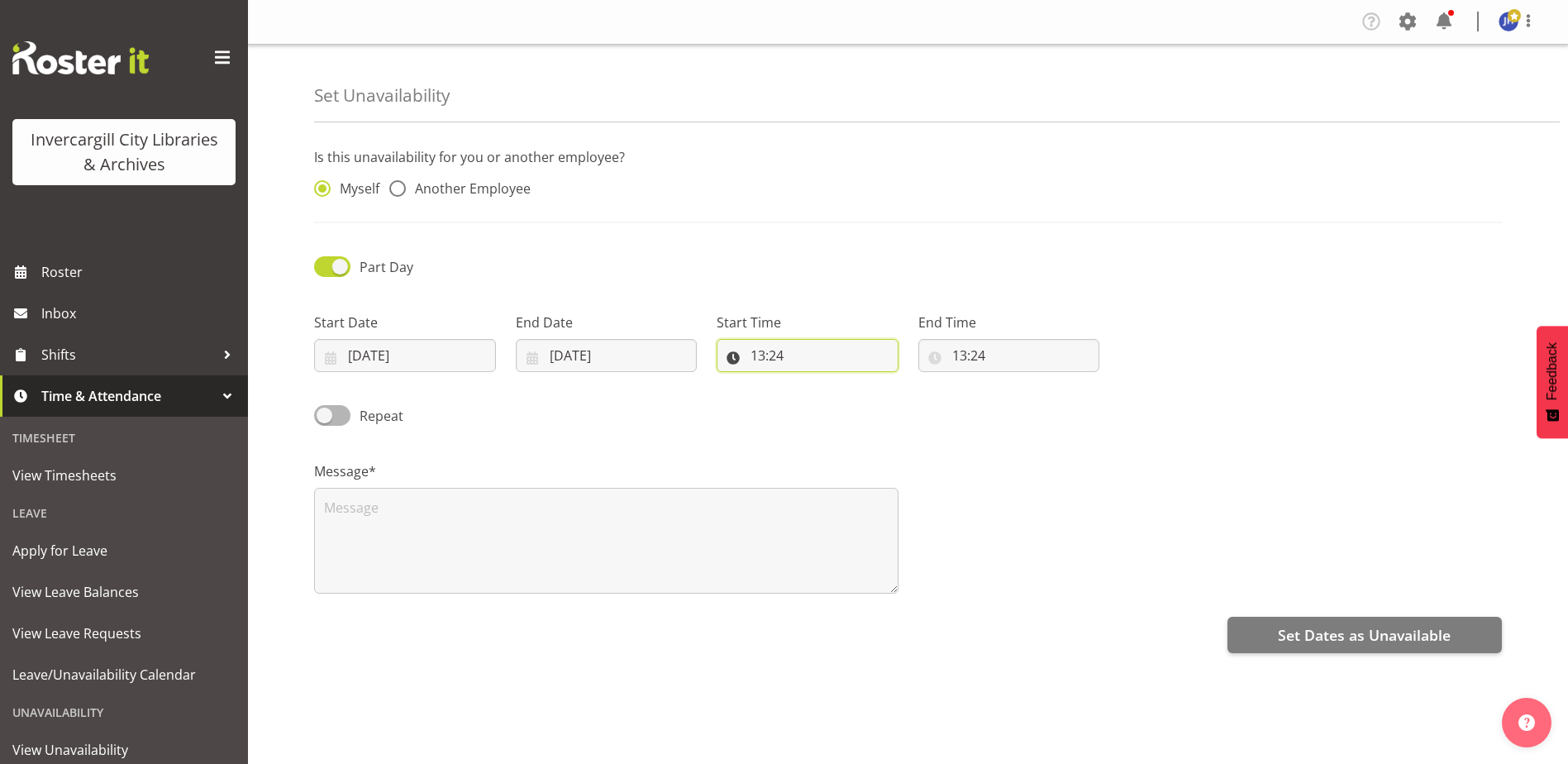
click at [817, 355] on input "13:24" at bounding box center [808, 356] width 182 height 33
click at [777, 354] on input "13:24" at bounding box center [808, 356] width 182 height 33
click at [756, 354] on input "13:24" at bounding box center [808, 356] width 182 height 33
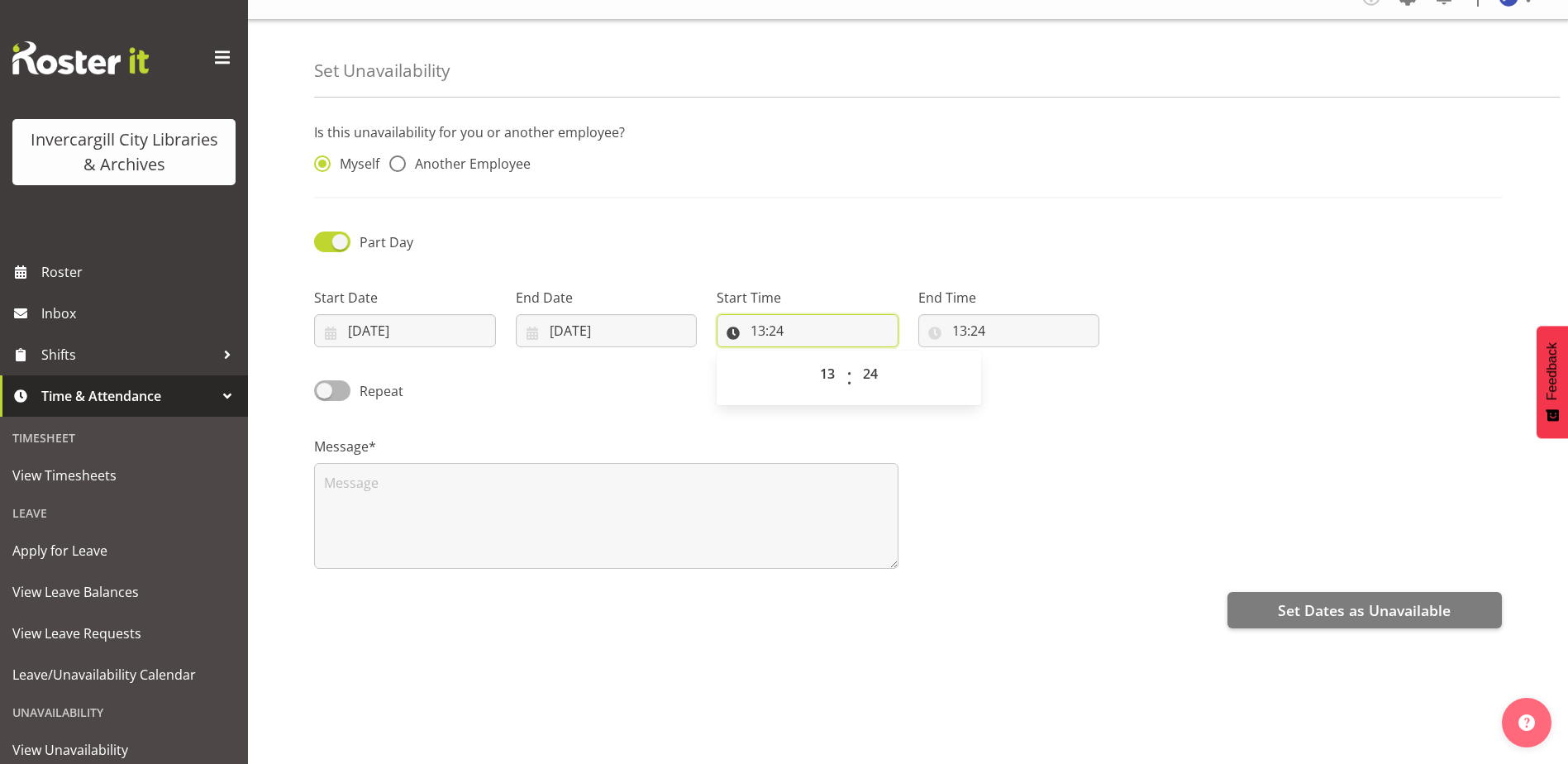
scroll to position [45, 0]
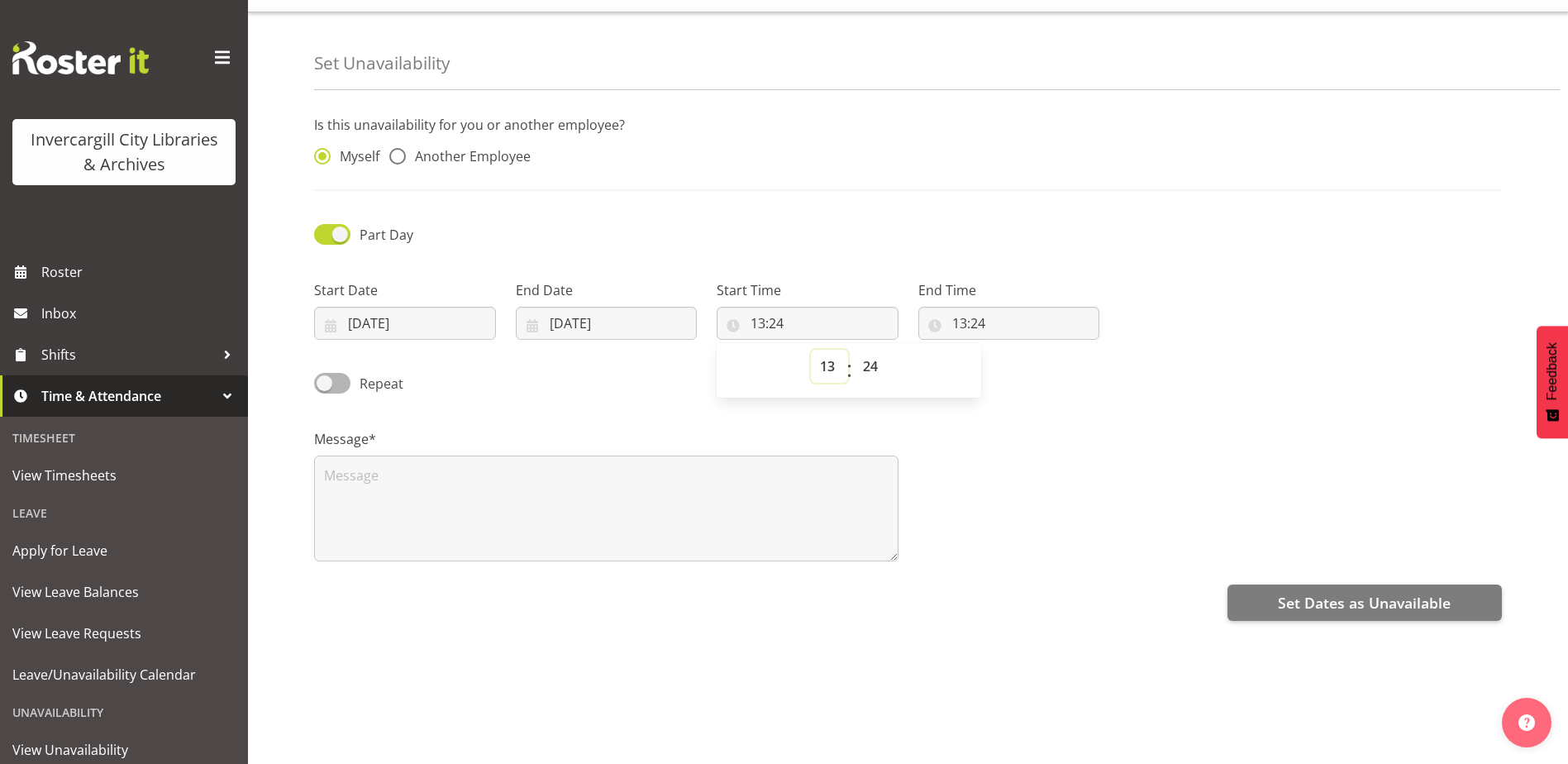
click at [831, 352] on select "00 01 02 03 04 05 06 07 08 09 10 11 12 13 14 15 16 17 18 19 20 21 22 23" at bounding box center [830, 366] width 37 height 33
select select "15"
click at [811, 350] on select "00 01 02 03 04 05 06 07 08 09 10 11 12 13 14 15 16 17 18 19 20 21 22 23" at bounding box center [830, 366] width 37 height 33
type input "15:24"
click at [874, 352] on select "00 01 02 03 04 05 06 07 08 09 10 11 12 13 14 15 16 17 18 19 20 21 22 23 24 25 2…" at bounding box center [872, 366] width 37 height 33
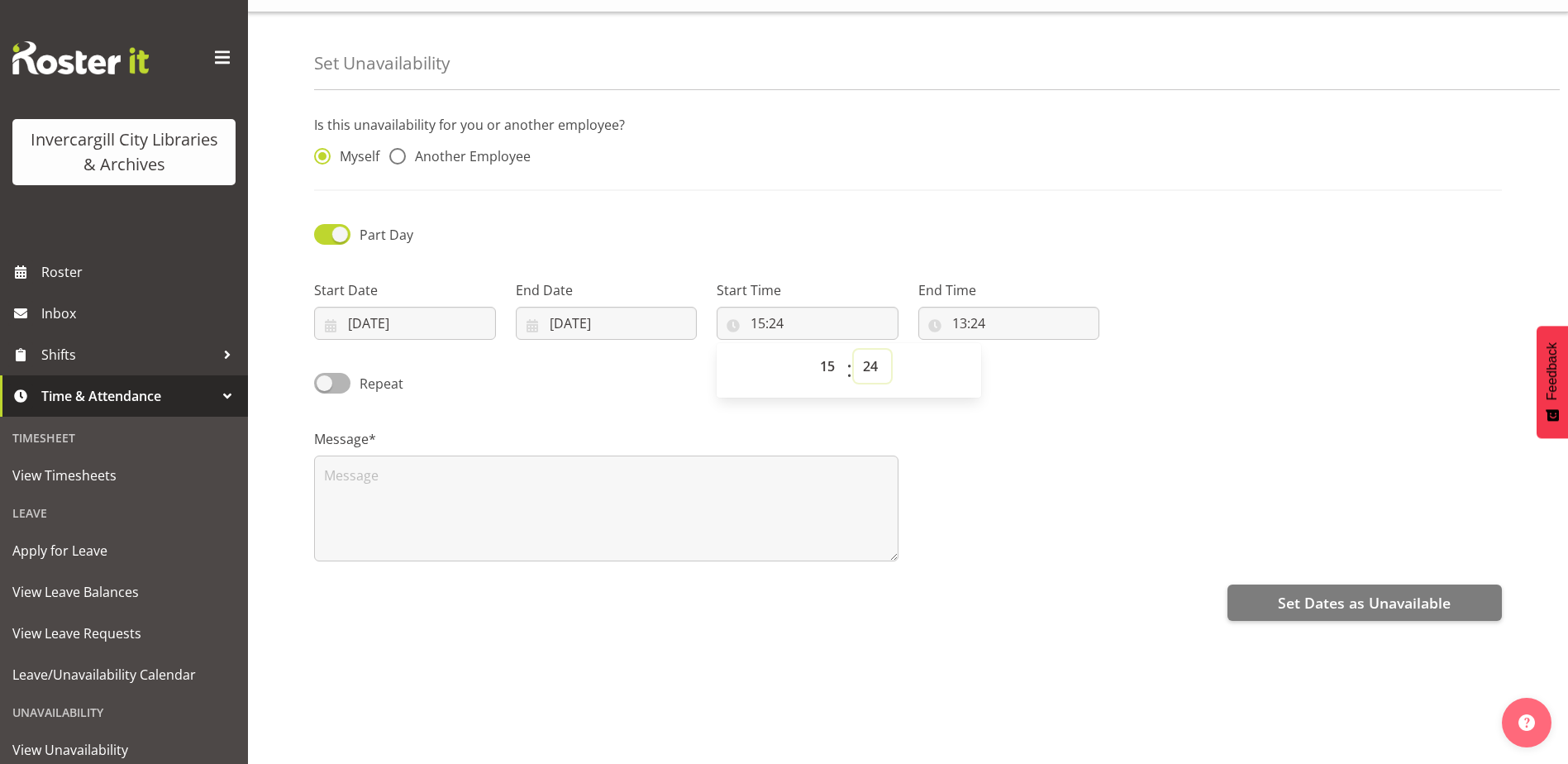
click at [886, 354] on select "00 01 02 03 04 05 06 07 08 09 10 11 12 13 14 15 16 17 18 19 20 21 22 23 24 25 2…" at bounding box center [872, 366] width 37 height 33
select select "30"
click at [854, 350] on select "00 01 02 03 04 05 06 07 08 09 10 11 12 13 14 15 16 17 18 19 20 21 22 23 24 25 2…" at bounding box center [872, 366] width 37 height 33
type input "15:30"
click at [825, 350] on select "00 01 02 03 04 05 06 07 08 09 10 11 12 13 14 15 16 17 18 19 20 21 22 23" at bounding box center [830, 366] width 37 height 33
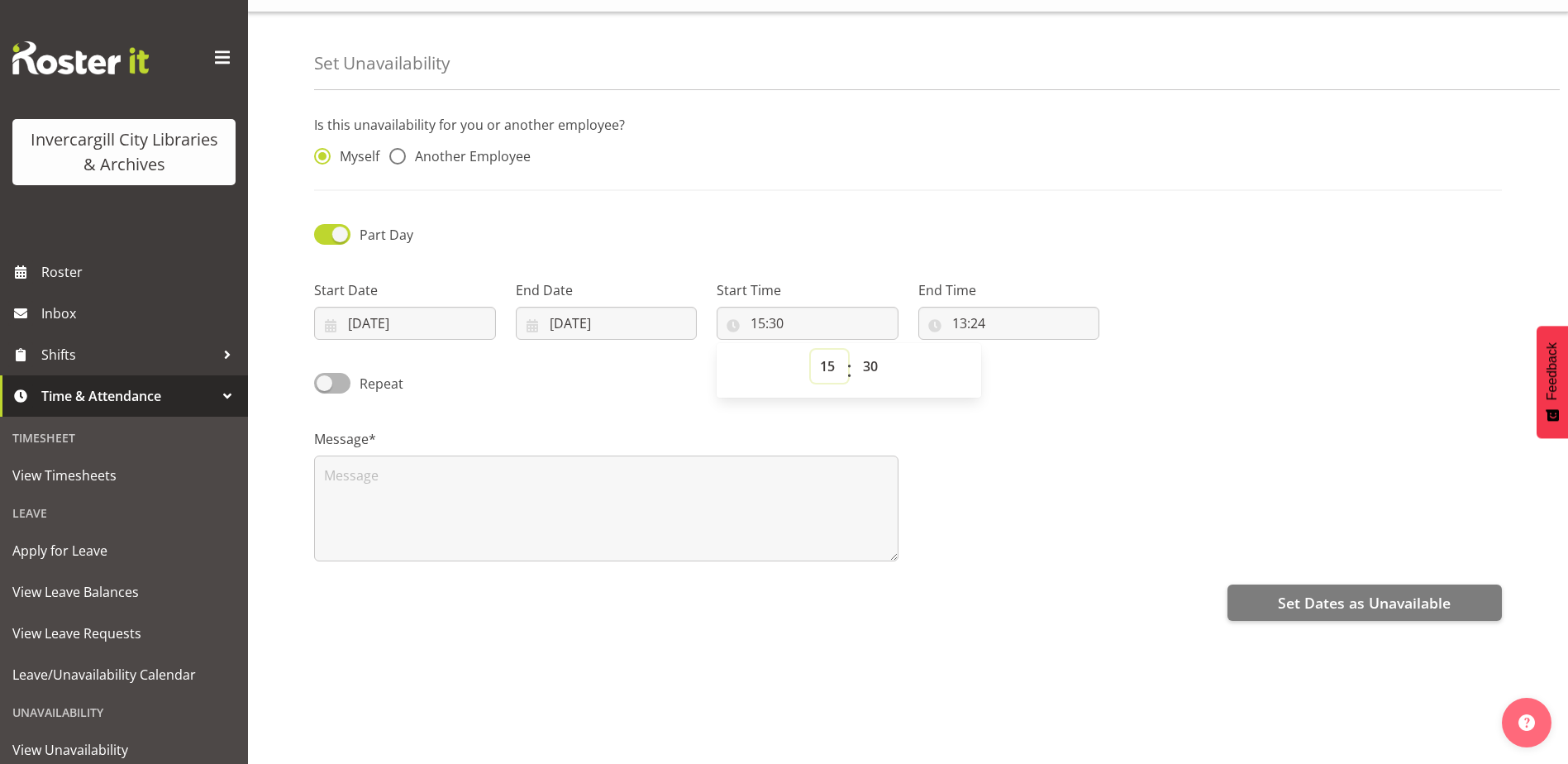
select select "8"
click at [811, 350] on select "00 01 02 03 04 05 06 07 08 09 10 11 12 13 14 15 16 17 18 19 20 21 22 23" at bounding box center [830, 366] width 37 height 33
type input "08:30"
click at [998, 314] on input "13:24" at bounding box center [1010, 323] width 182 height 33
click at [1031, 355] on select "00 01 02 03 04 05 06 07 08 09 10 11 12 13 14 15 16 17 18 19 20 21 22 23" at bounding box center [1031, 366] width 37 height 33
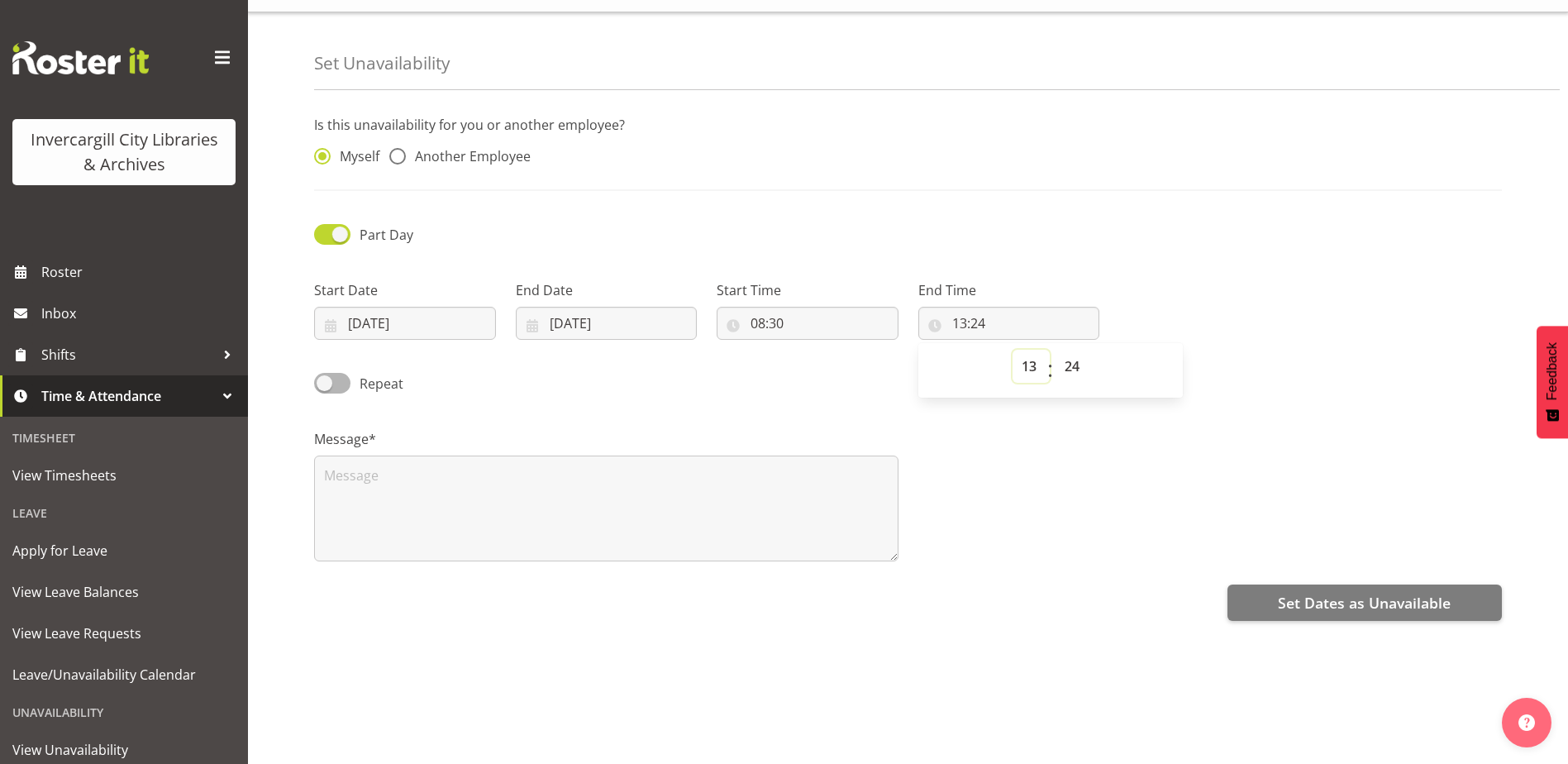
select select "15"
click at [1013, 350] on select "00 01 02 03 04 05 06 07 08 09 10 11 12 13 14 15 16 17 18 19 20 21 22 23" at bounding box center [1031, 366] width 37 height 33
type input "15:24"
click at [1069, 352] on select "00 01 02 03 04 05 06 07 08 09 10 11 12 13 14 15 16 17 18 19 20 21 22 23 24 25 2…" at bounding box center [1074, 366] width 37 height 33
select select "30"
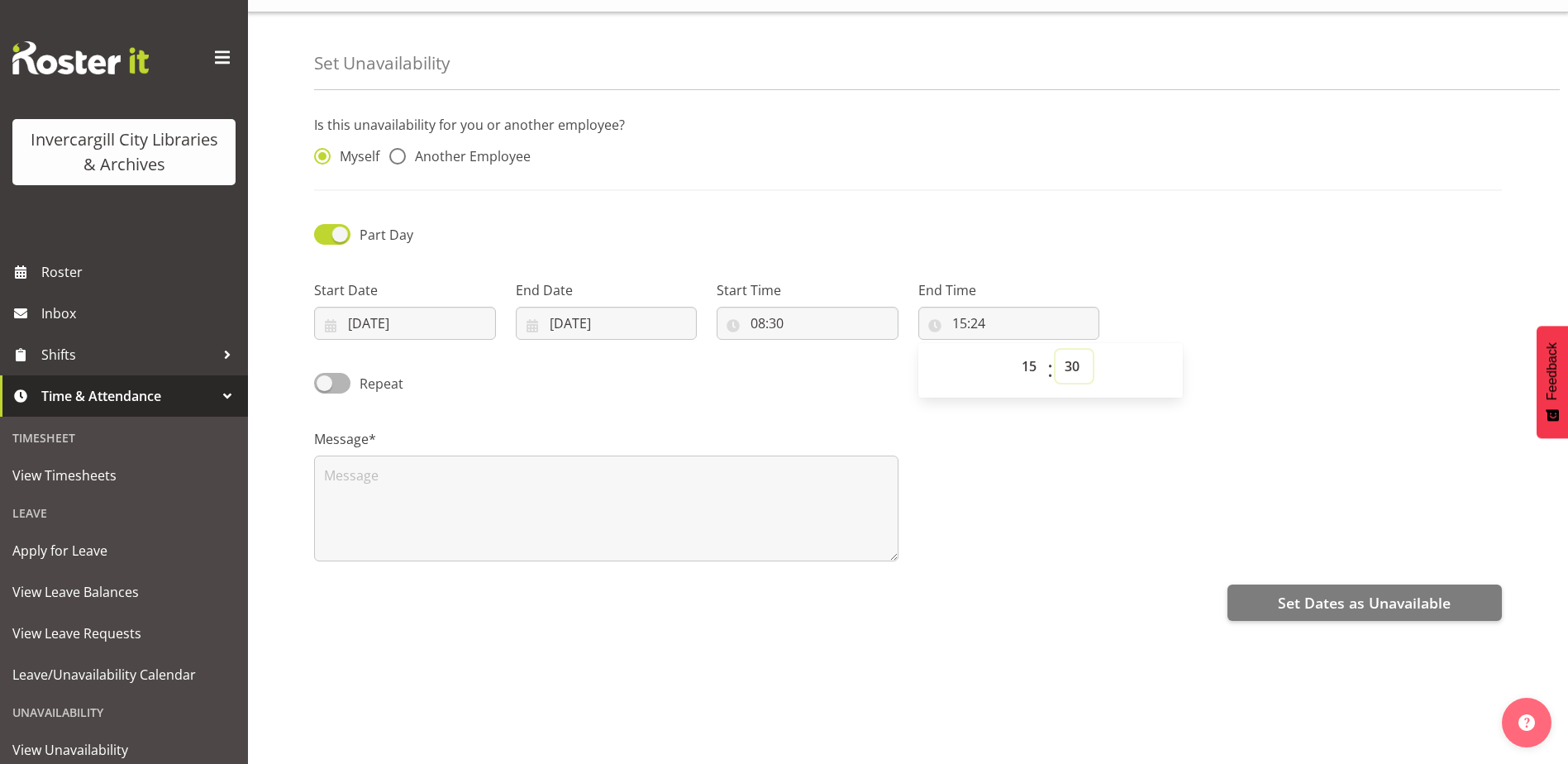
click at [1055, 350] on select "00 01 02 03 04 05 06 07 08 09 10 11 12 13 14 15 16 17 18 19 20 21 22 23 24 25 2…" at bounding box center [1074, 366] width 37 height 33
type input "15:30"
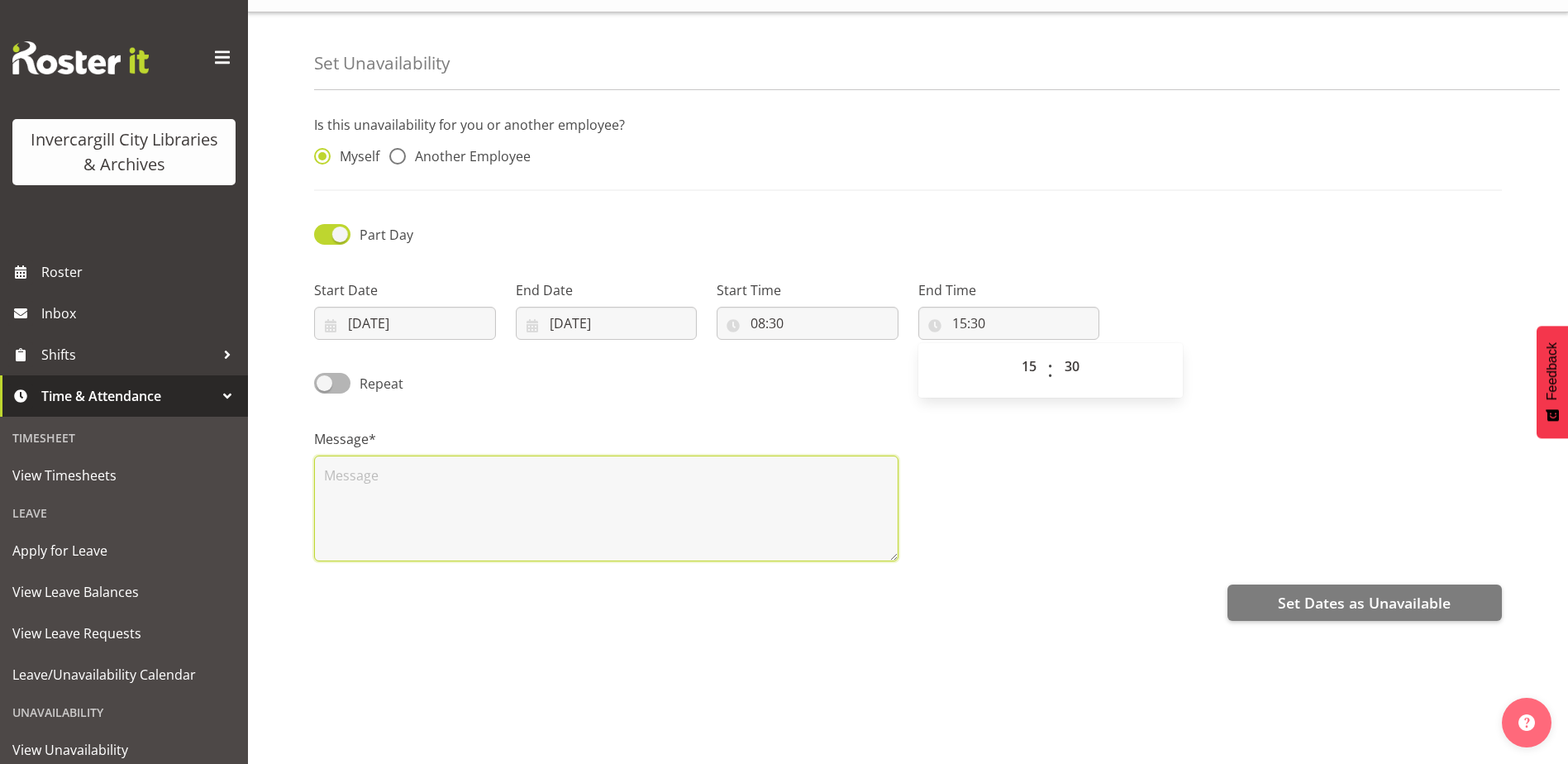
click at [409, 469] on textarea at bounding box center [606, 508] width 584 height 106
type textarea "B"
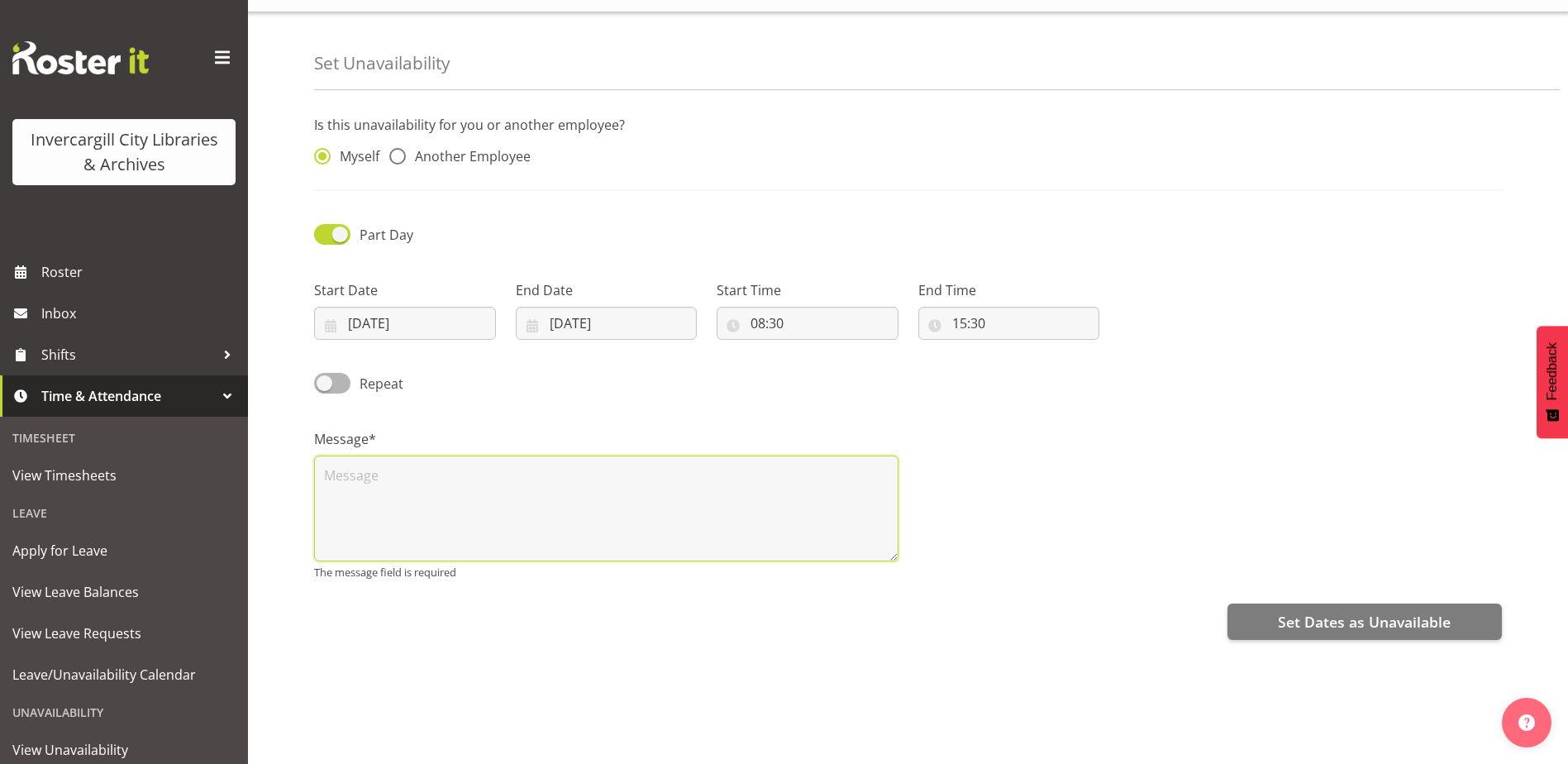
click at [408, 470] on textarea at bounding box center [606, 508] width 584 height 106
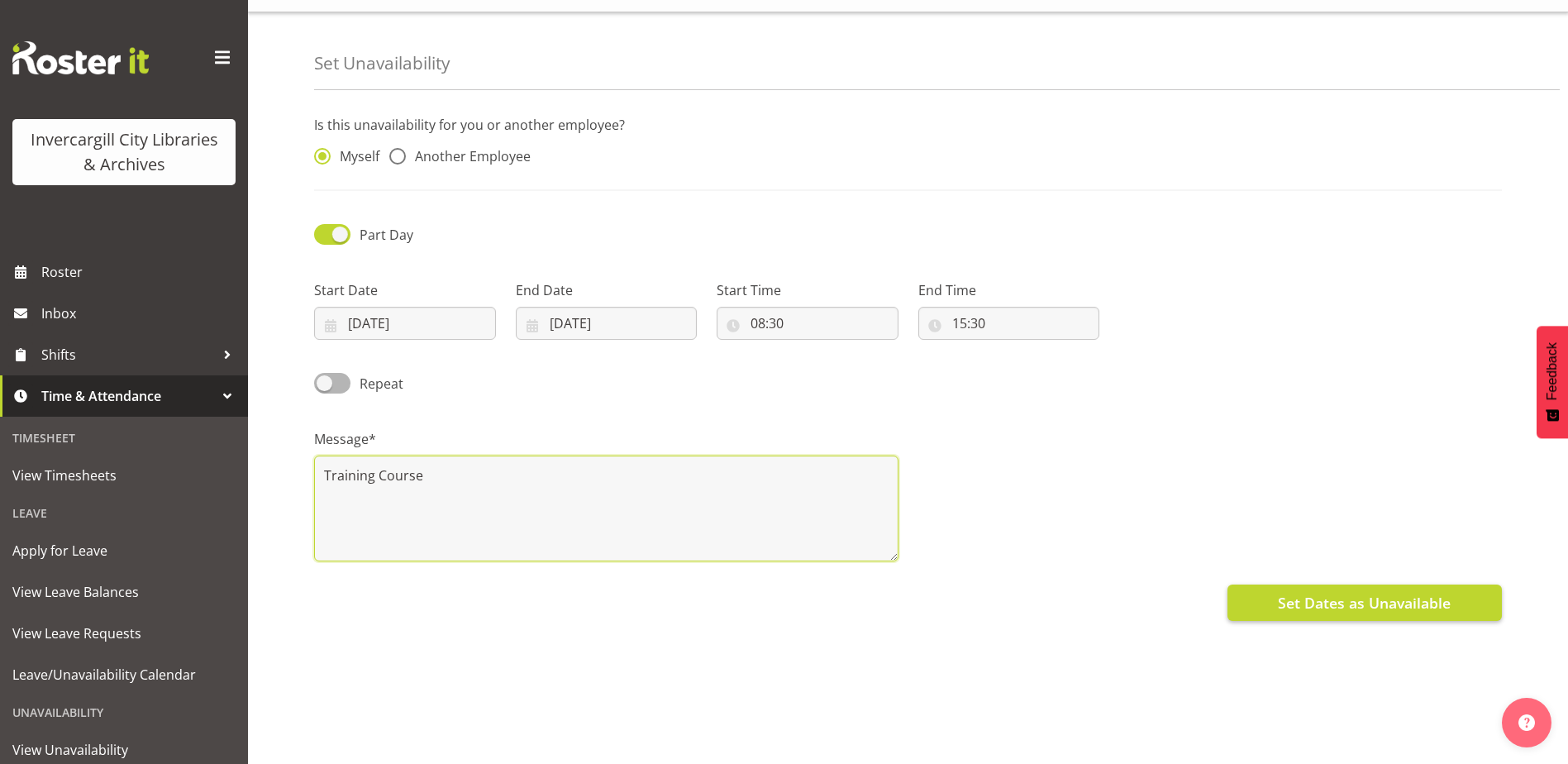
type textarea "Training Course"
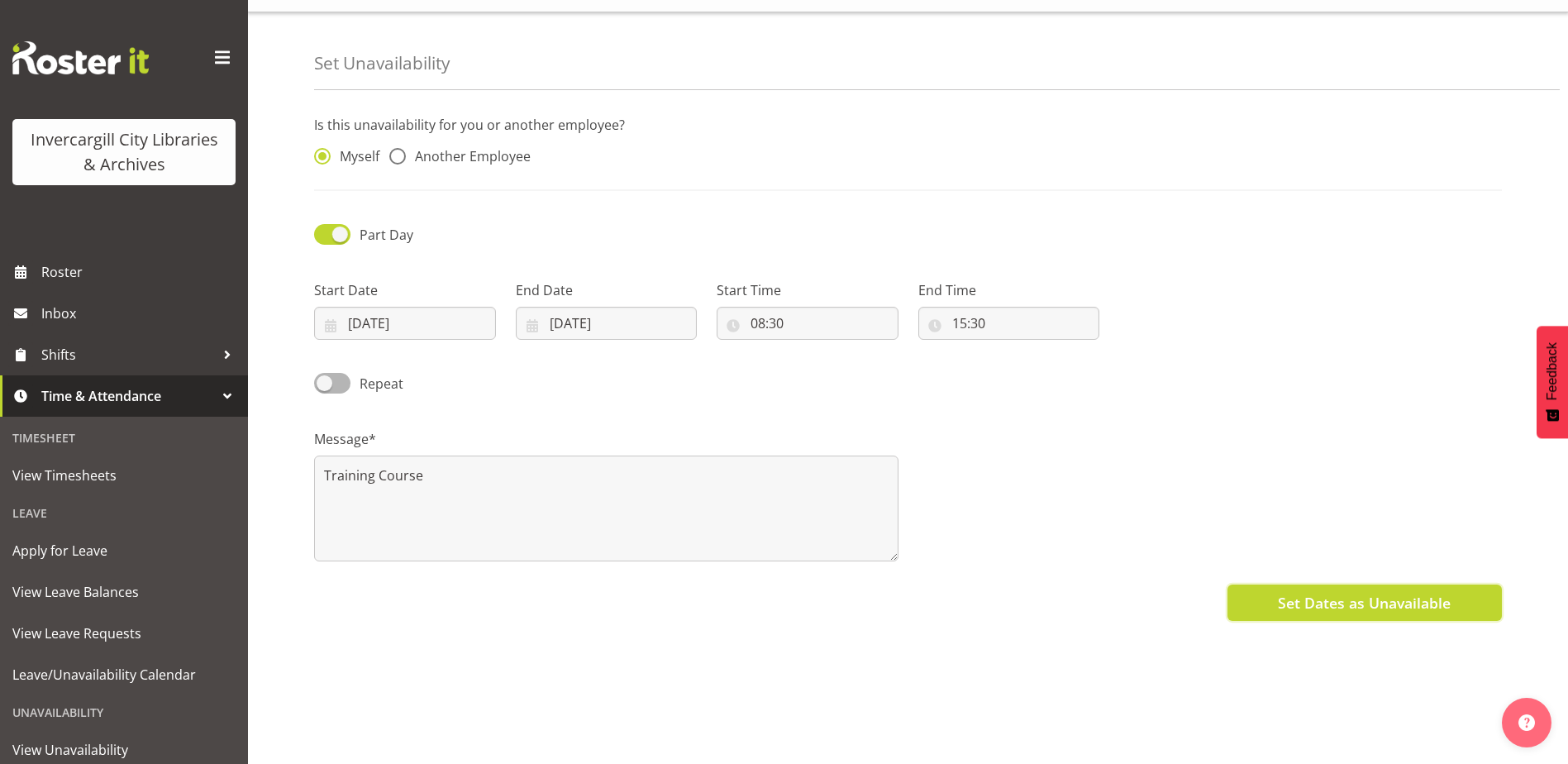
click at [1370, 592] on span "Set Dates as Unavailable" at bounding box center [1364, 603] width 172 height 21
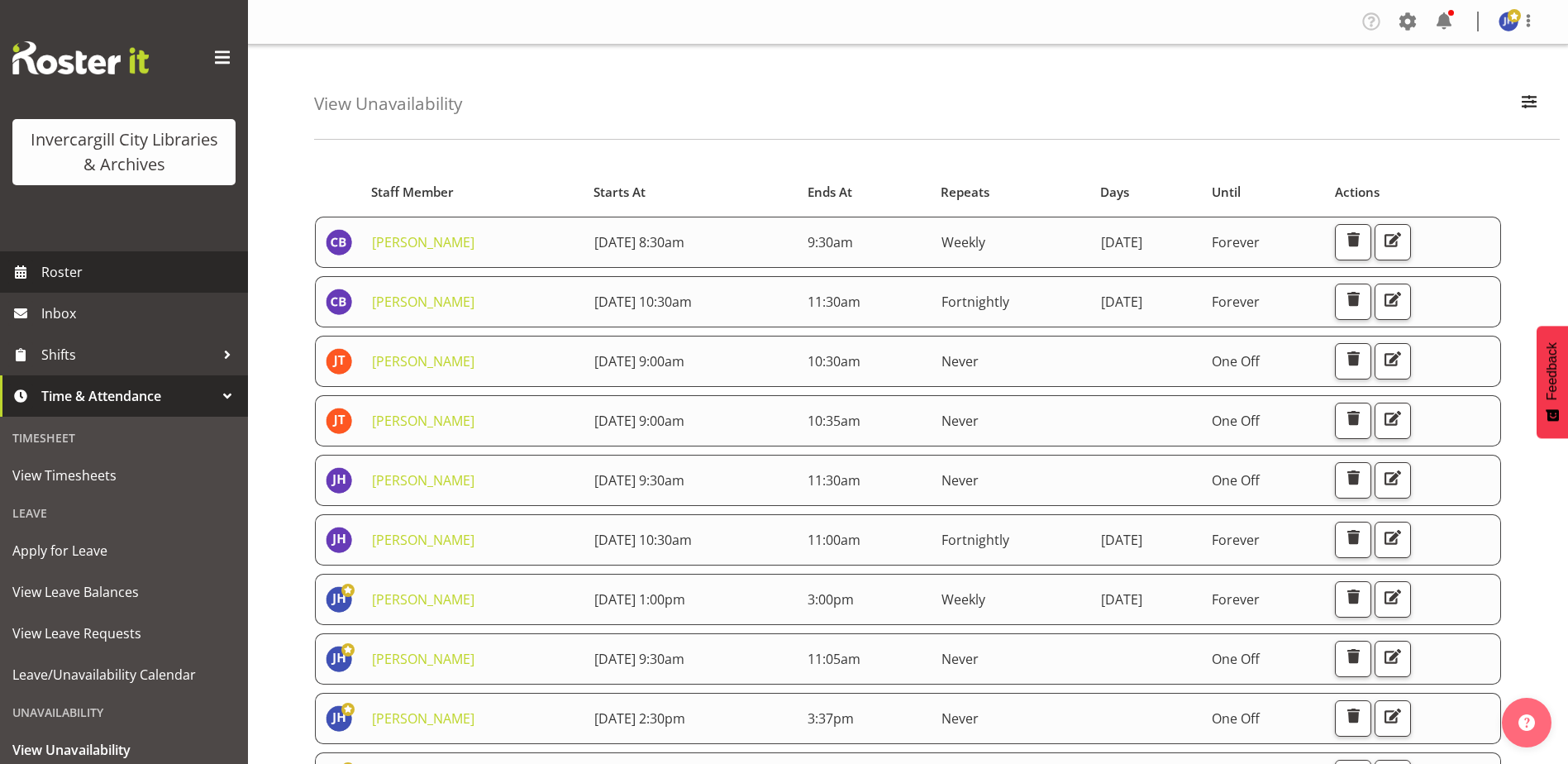
click at [66, 272] on span "Roster" at bounding box center [141, 272] width 199 height 25
